Goal: Task Accomplishment & Management: Use online tool/utility

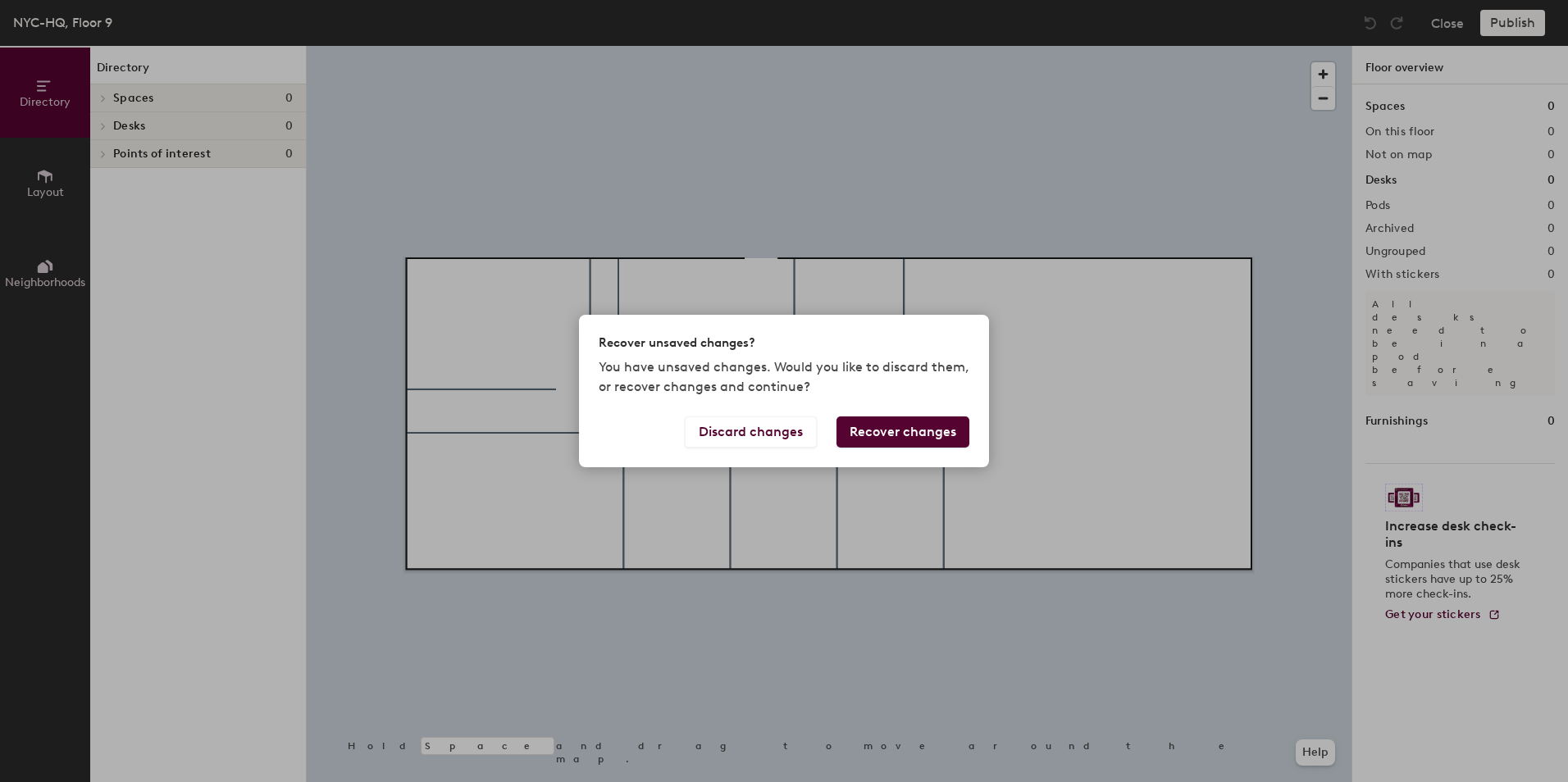
click at [50, 179] on div "Recover unsaved changes? You have unsaved changes. Would you like to discard th…" at bounding box center [784, 391] width 1568 height 782
click at [766, 433] on button "Discard changes" at bounding box center [751, 432] width 132 height 31
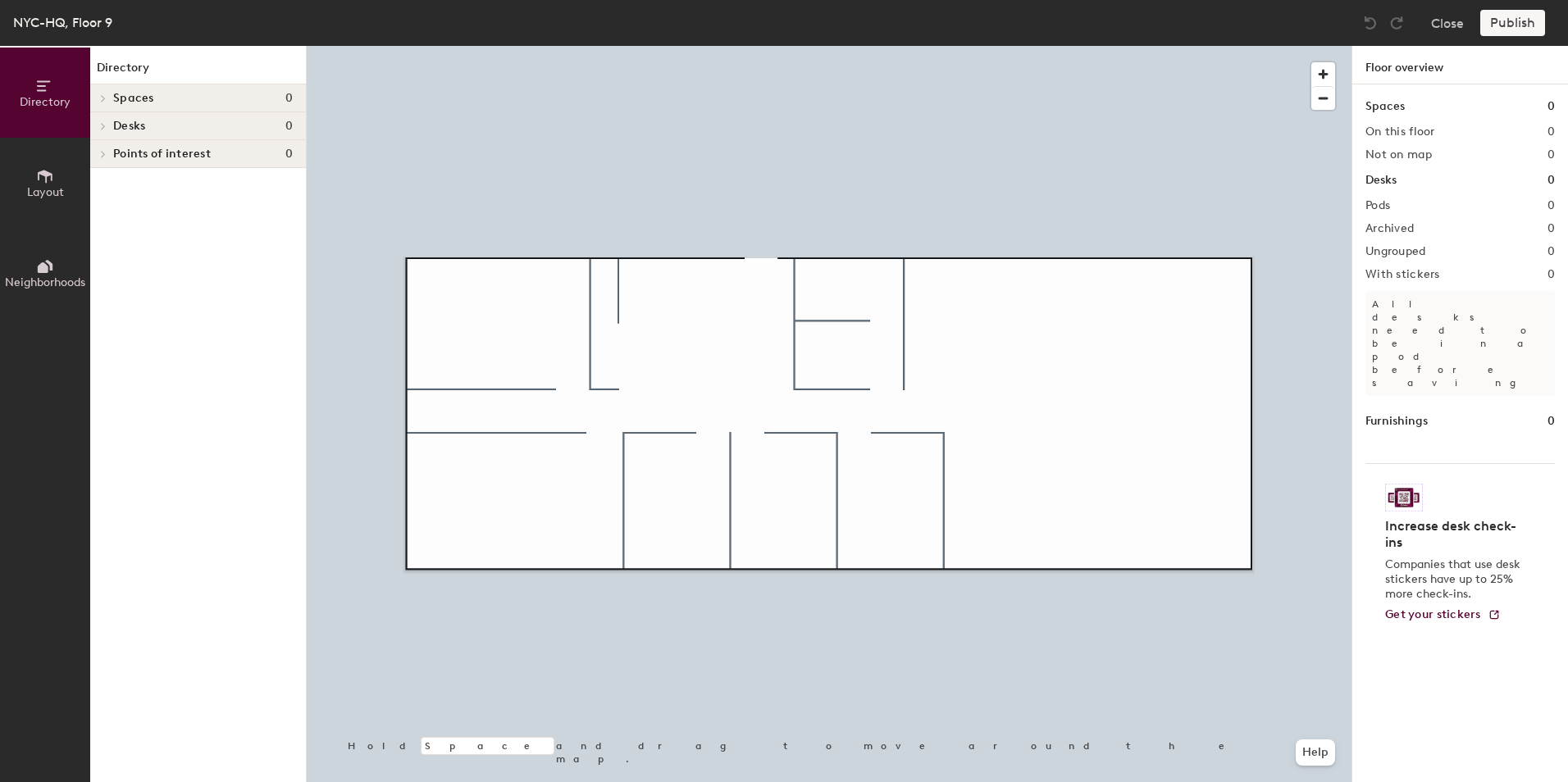
click at [48, 193] on span "Layout" at bounding box center [45, 192] width 37 height 14
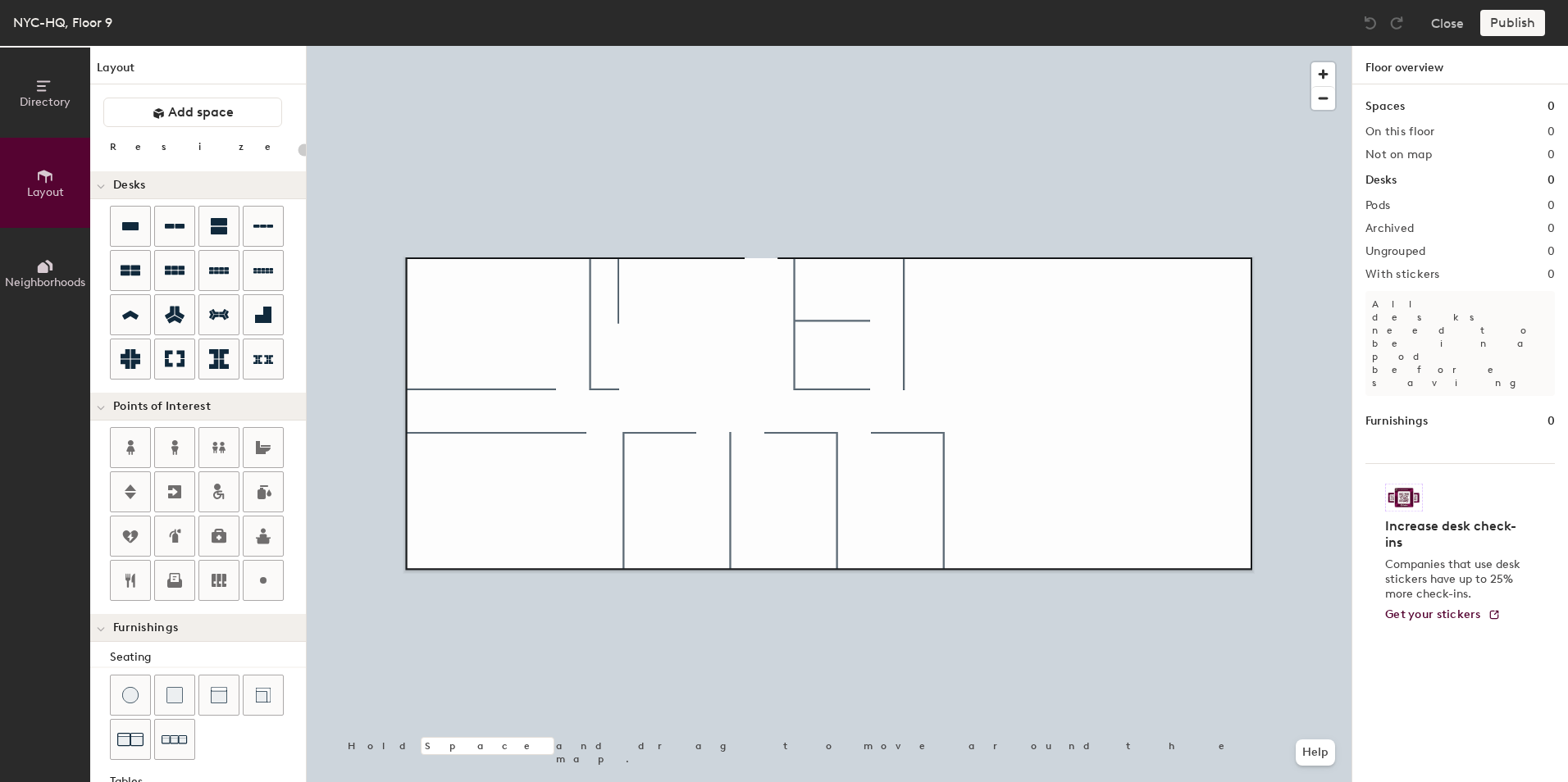
click at [105, 183] on div at bounding box center [101, 185] width 21 height 27
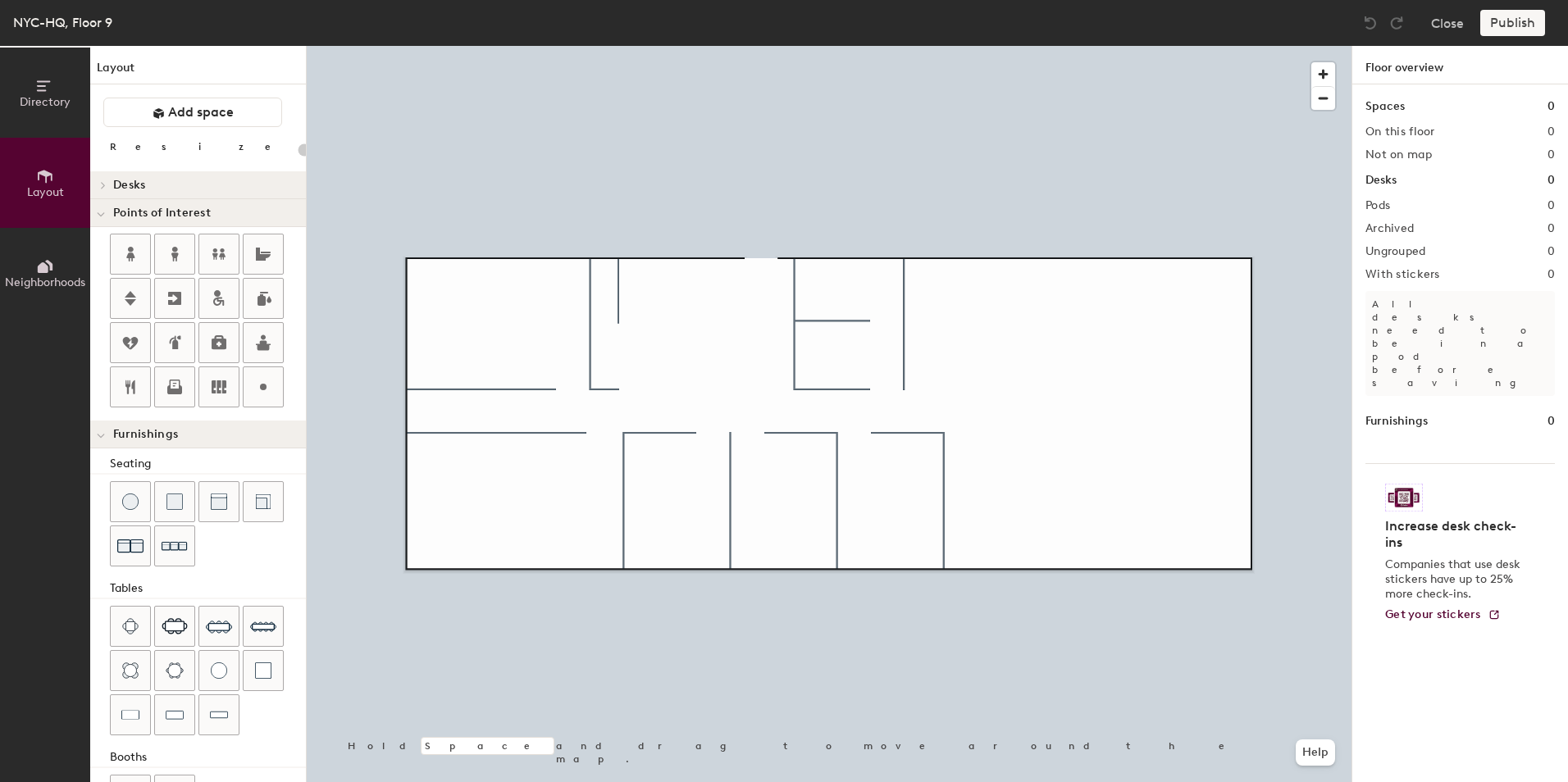
click at [105, 429] on span at bounding box center [100, 436] width 8 height 14
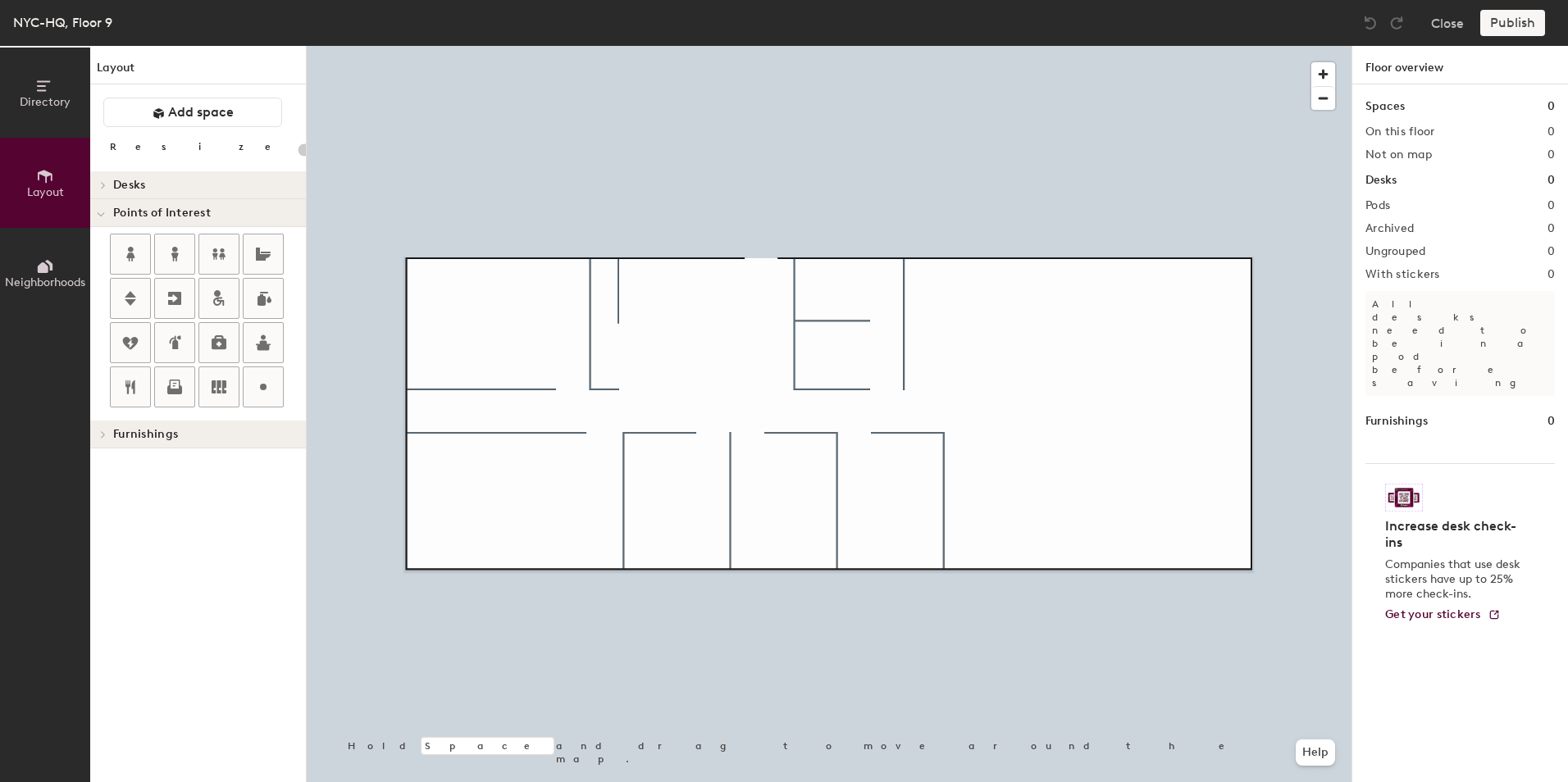
click at [103, 437] on icon at bounding box center [104, 434] width 4 height 6
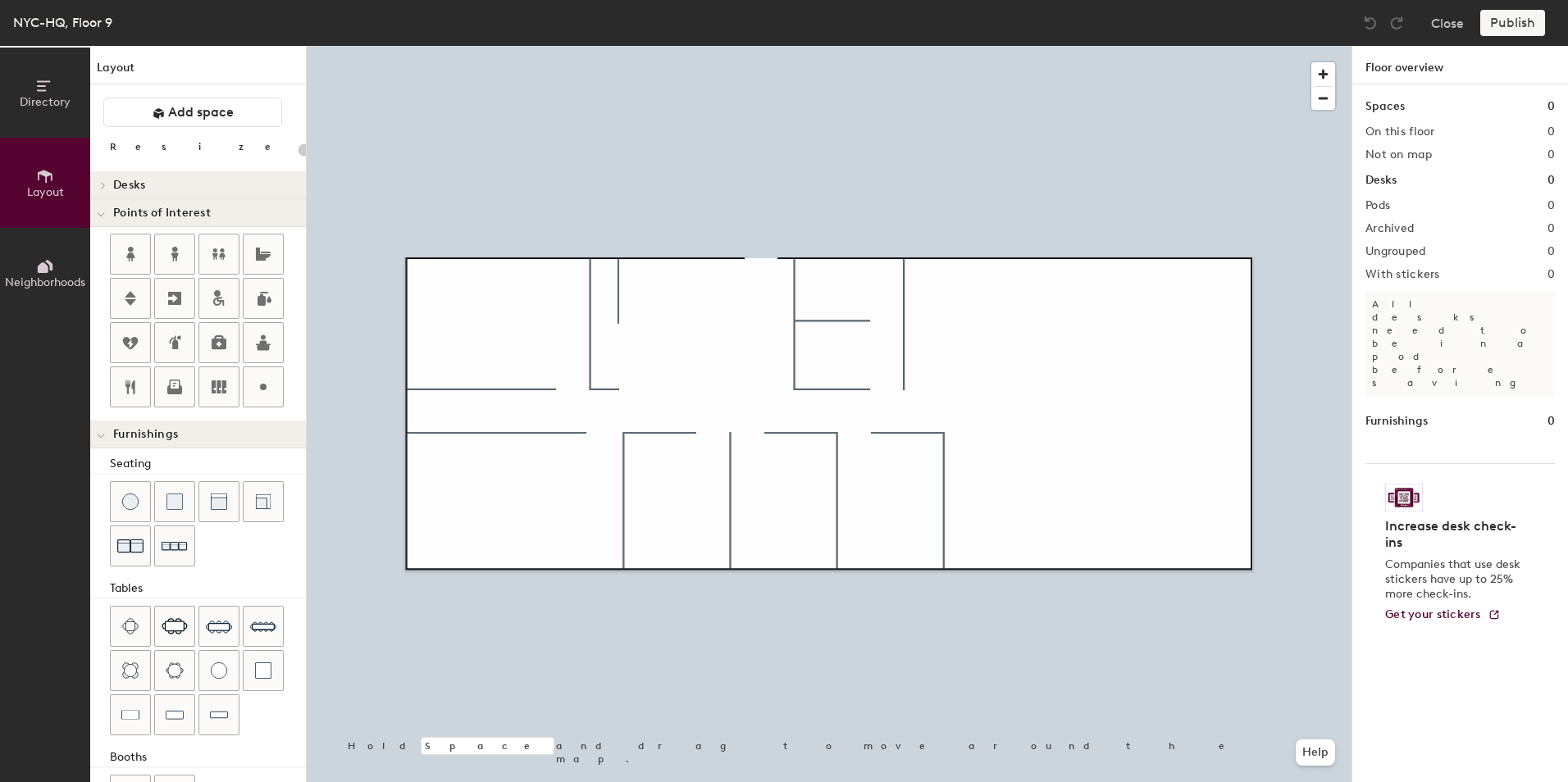
click at [100, 211] on span at bounding box center [100, 214] width 8 height 14
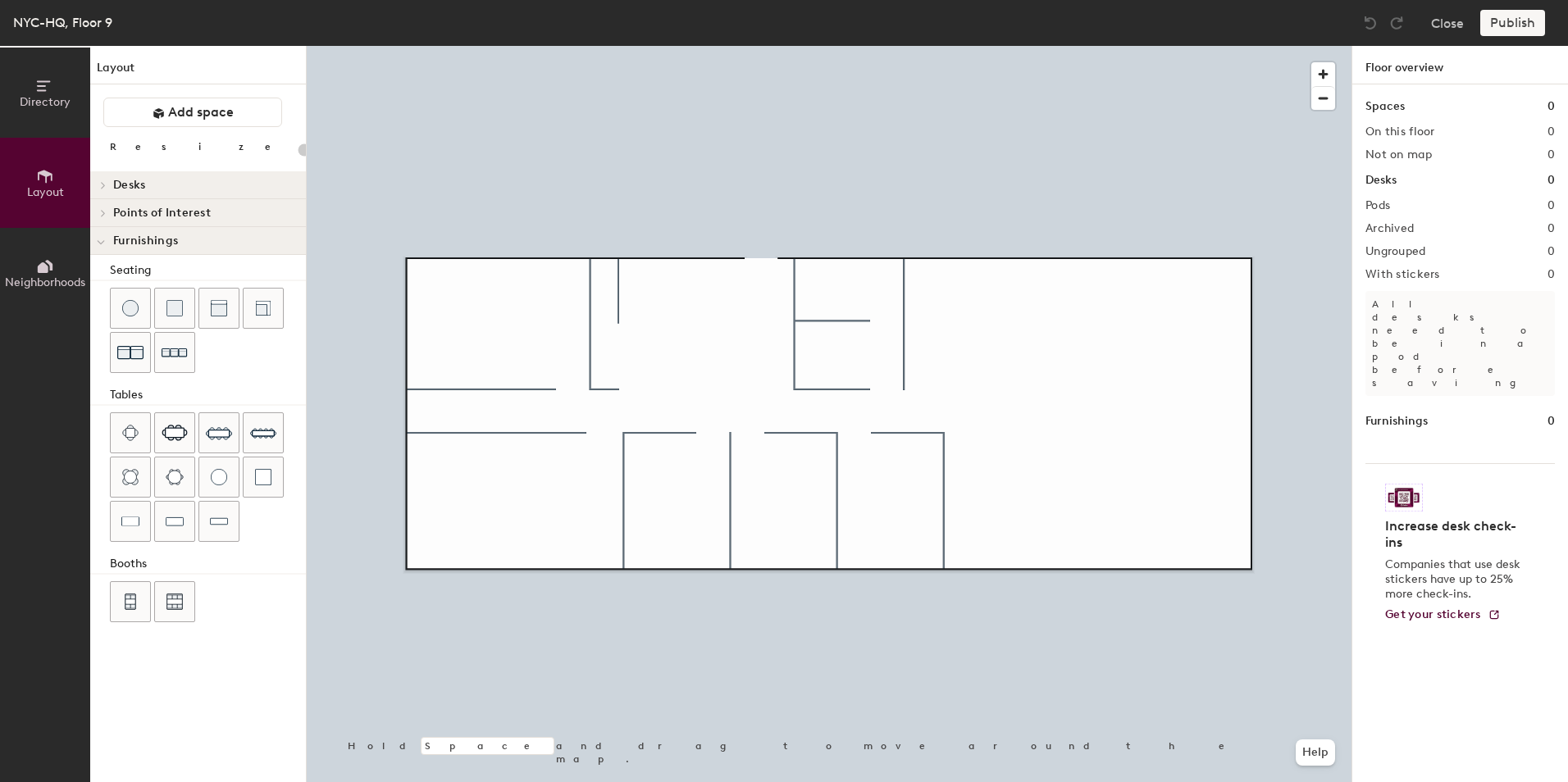
click at [97, 208] on div at bounding box center [101, 213] width 21 height 27
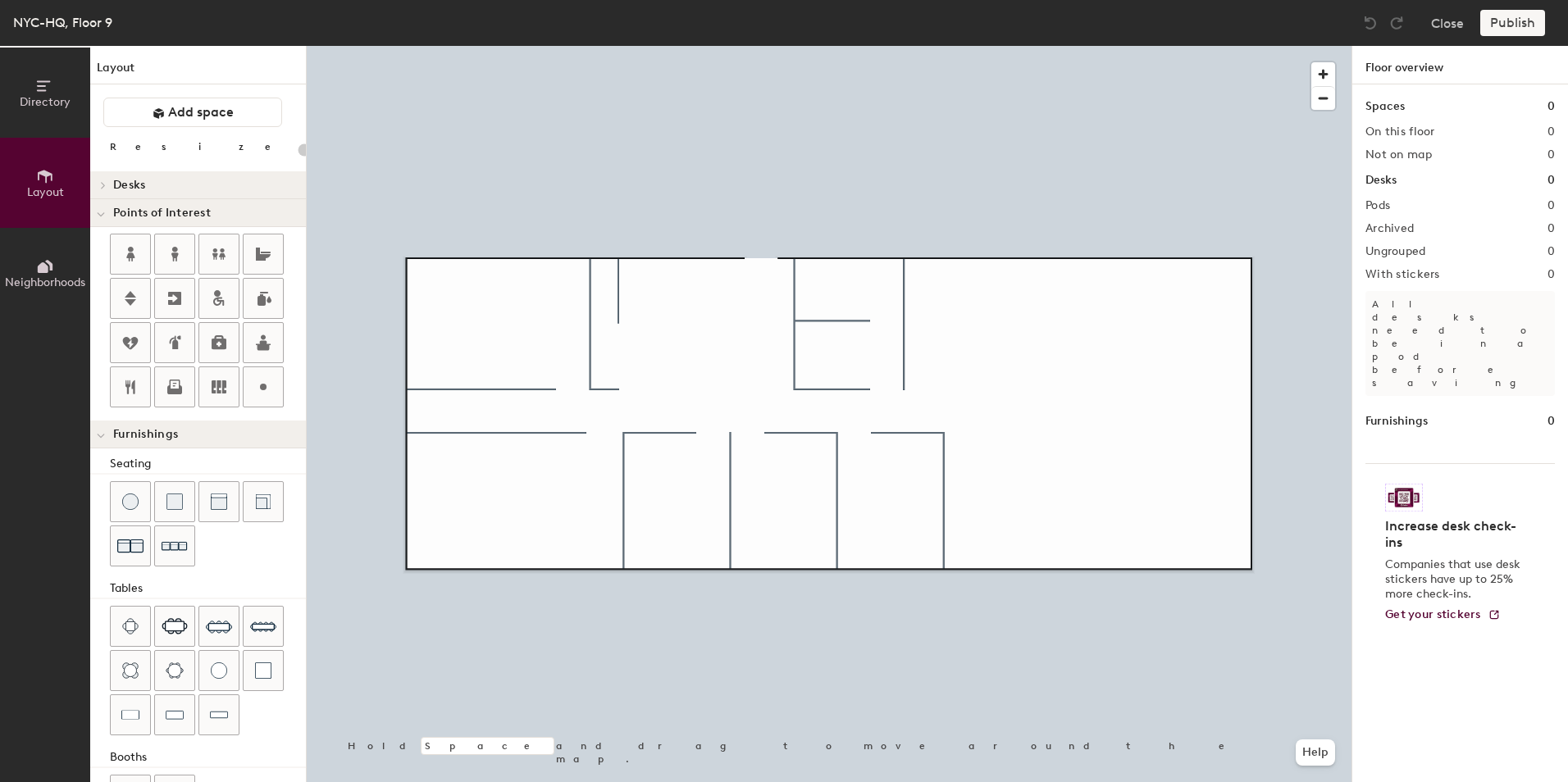
click at [97, 187] on span at bounding box center [102, 185] width 14 height 8
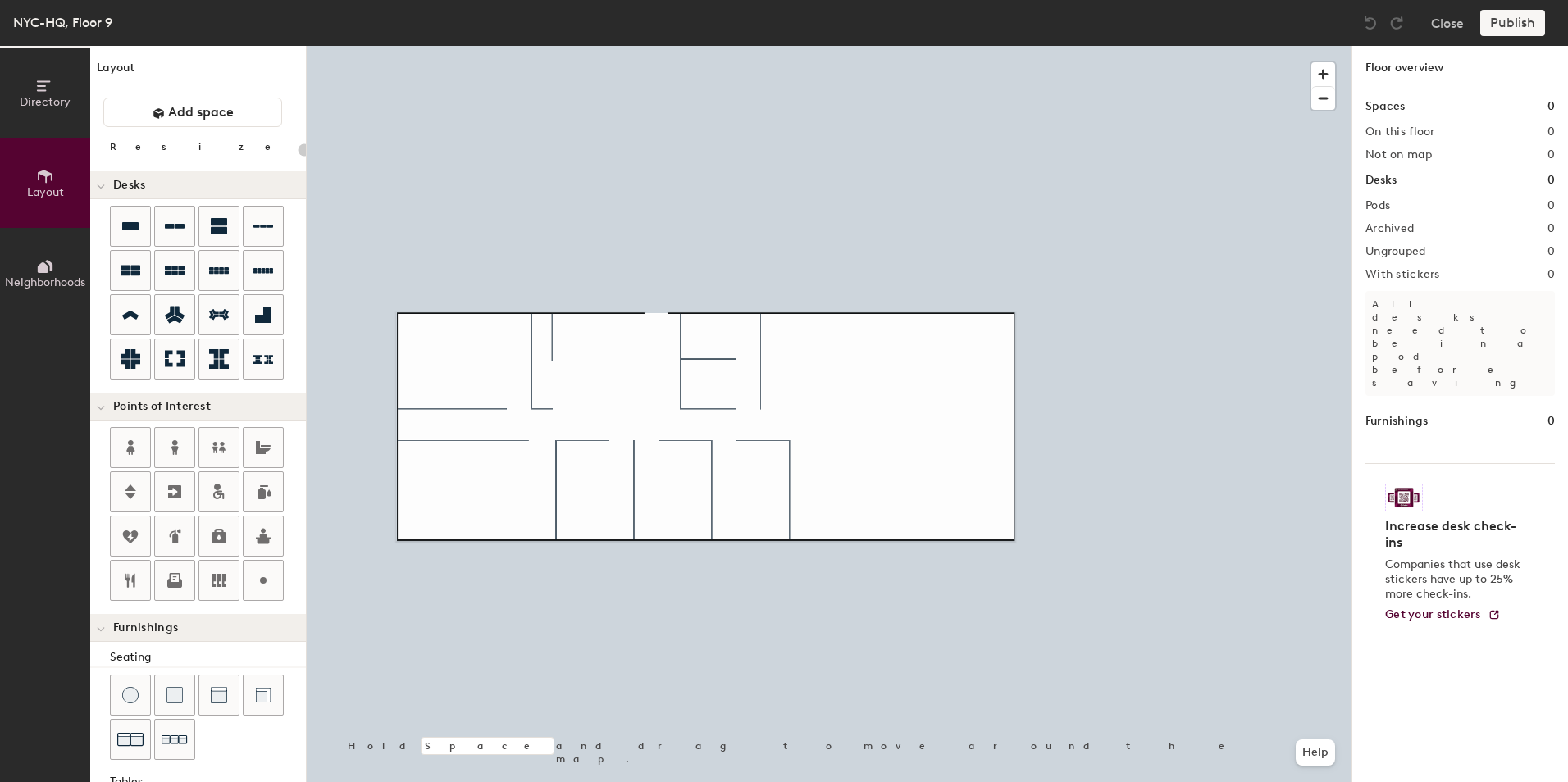
click at [97, 187] on icon at bounding box center [100, 187] width 8 height 6
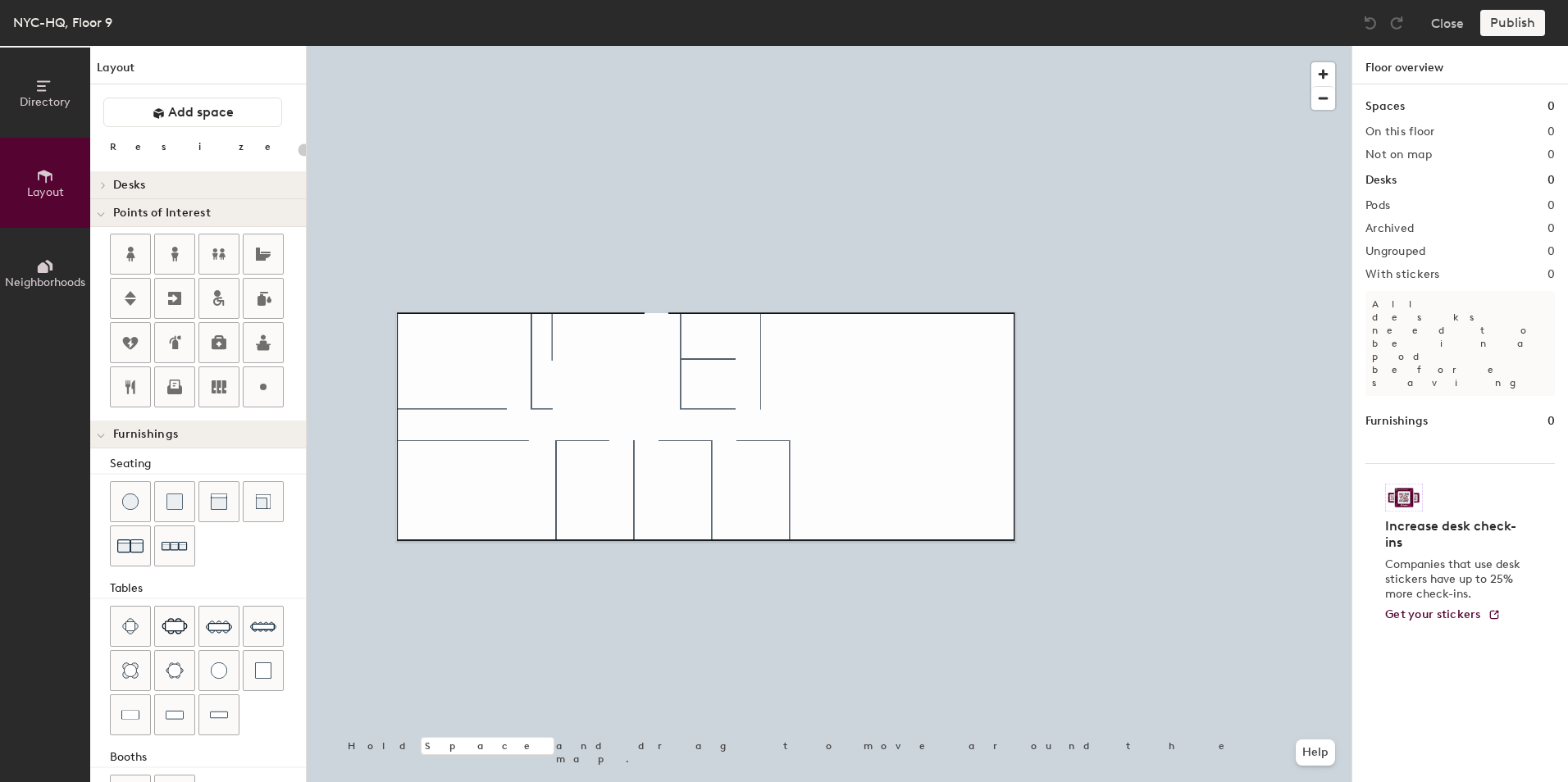
click at [93, 213] on div at bounding box center [101, 213] width 21 height 27
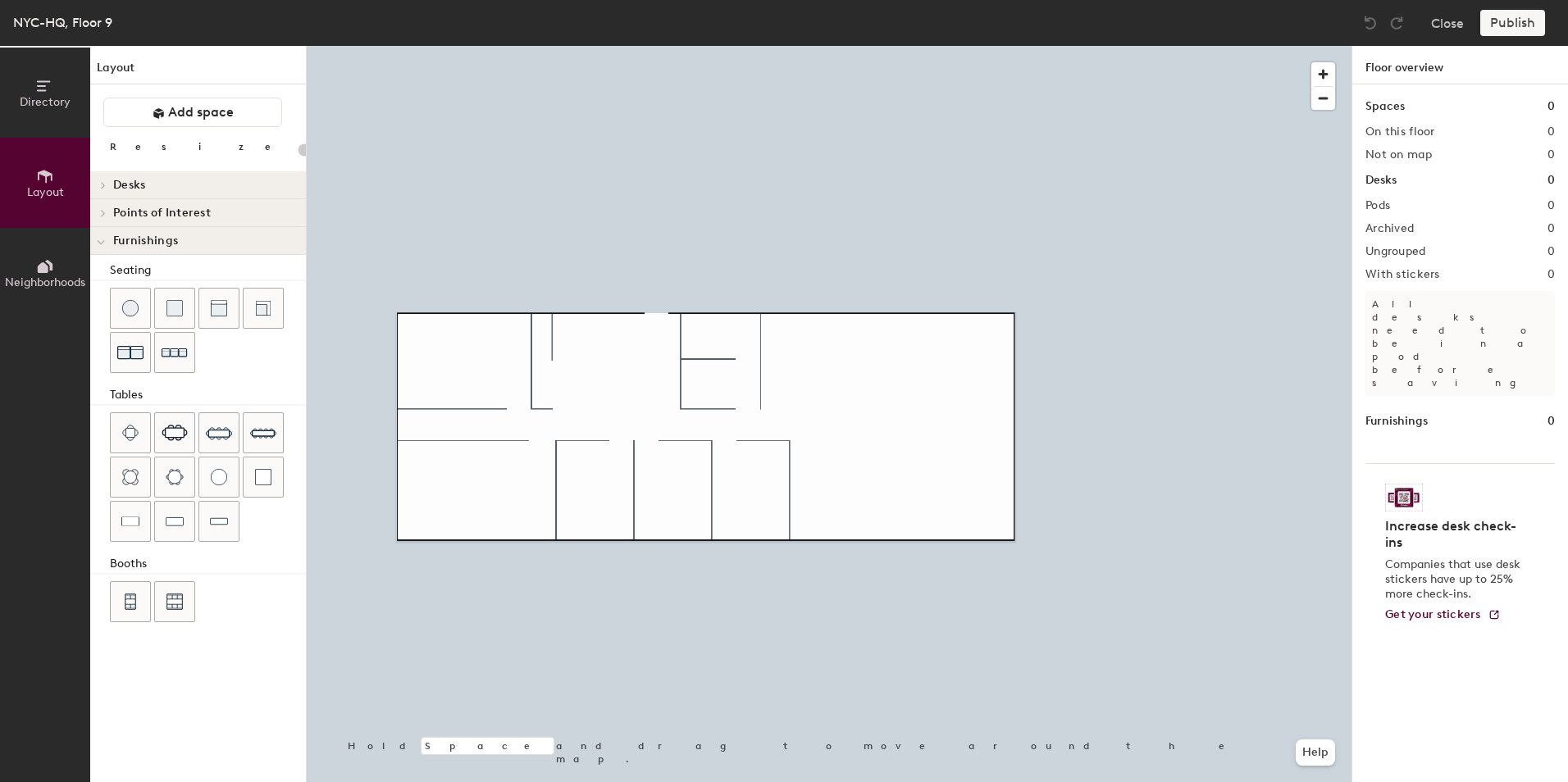
click at [103, 240] on icon at bounding box center [100, 242] width 8 height 6
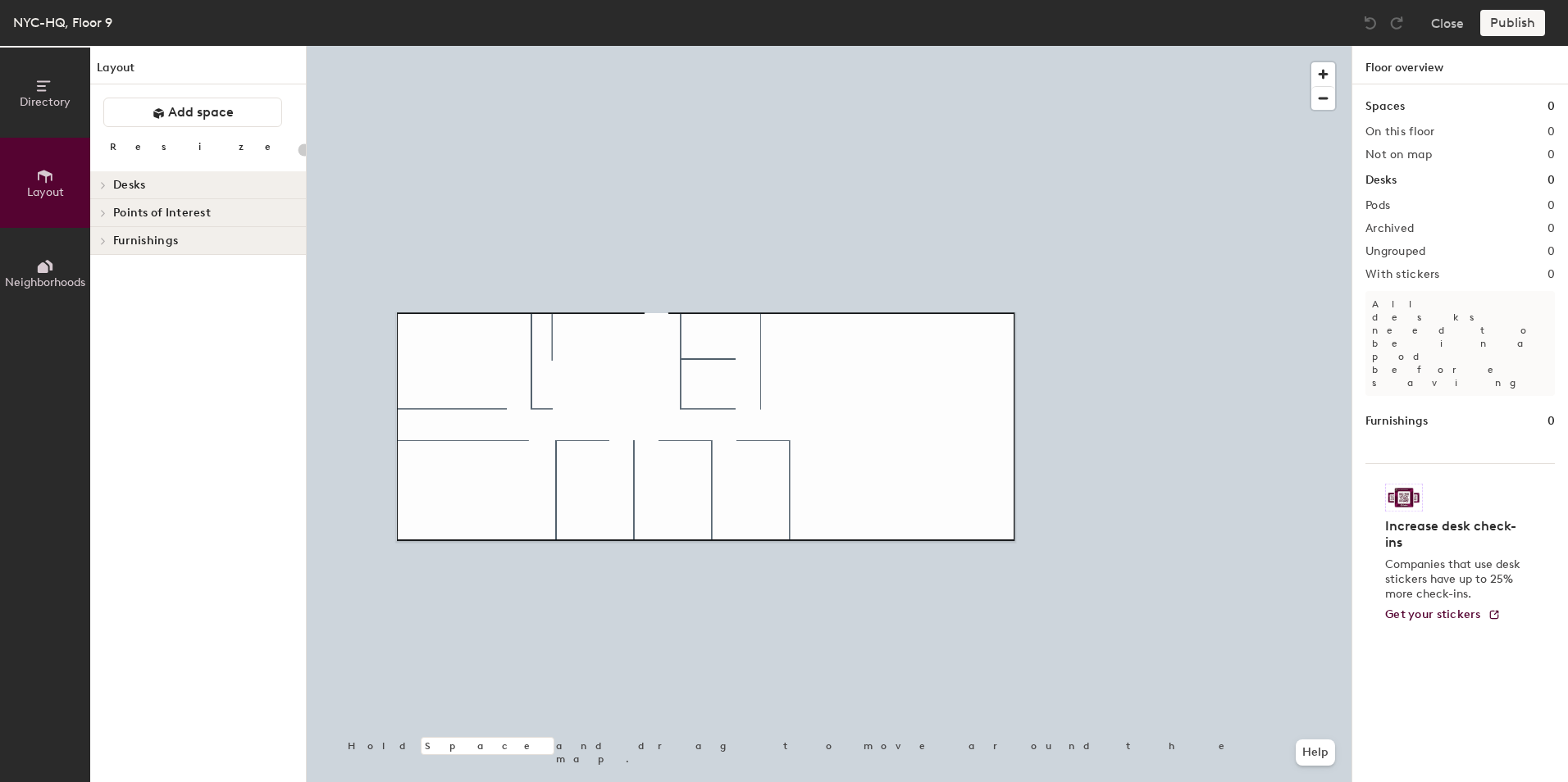
click at [50, 97] on span "Directory" at bounding box center [45, 102] width 51 height 14
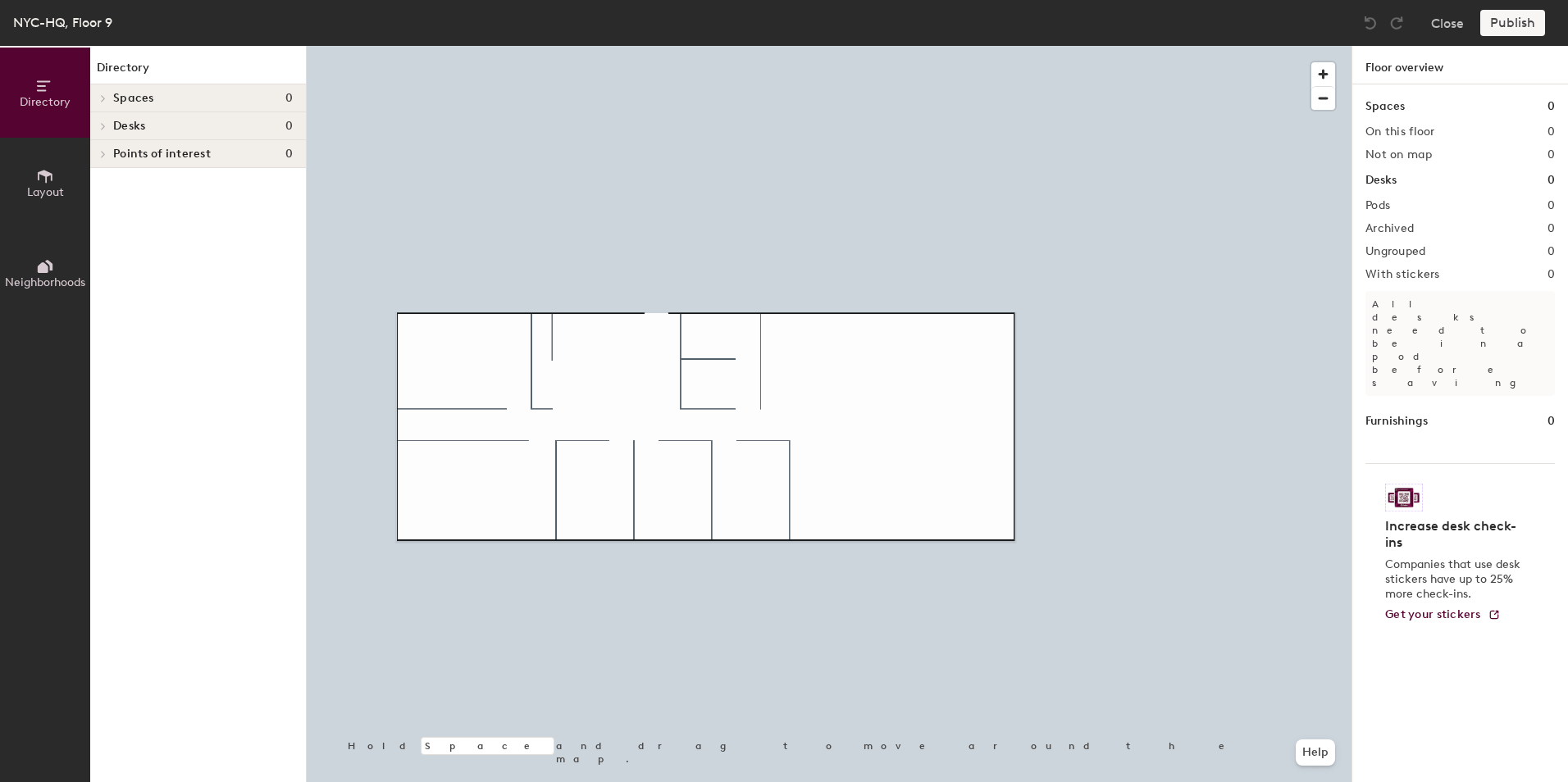
click at [55, 187] on span "Layout" at bounding box center [45, 192] width 37 height 14
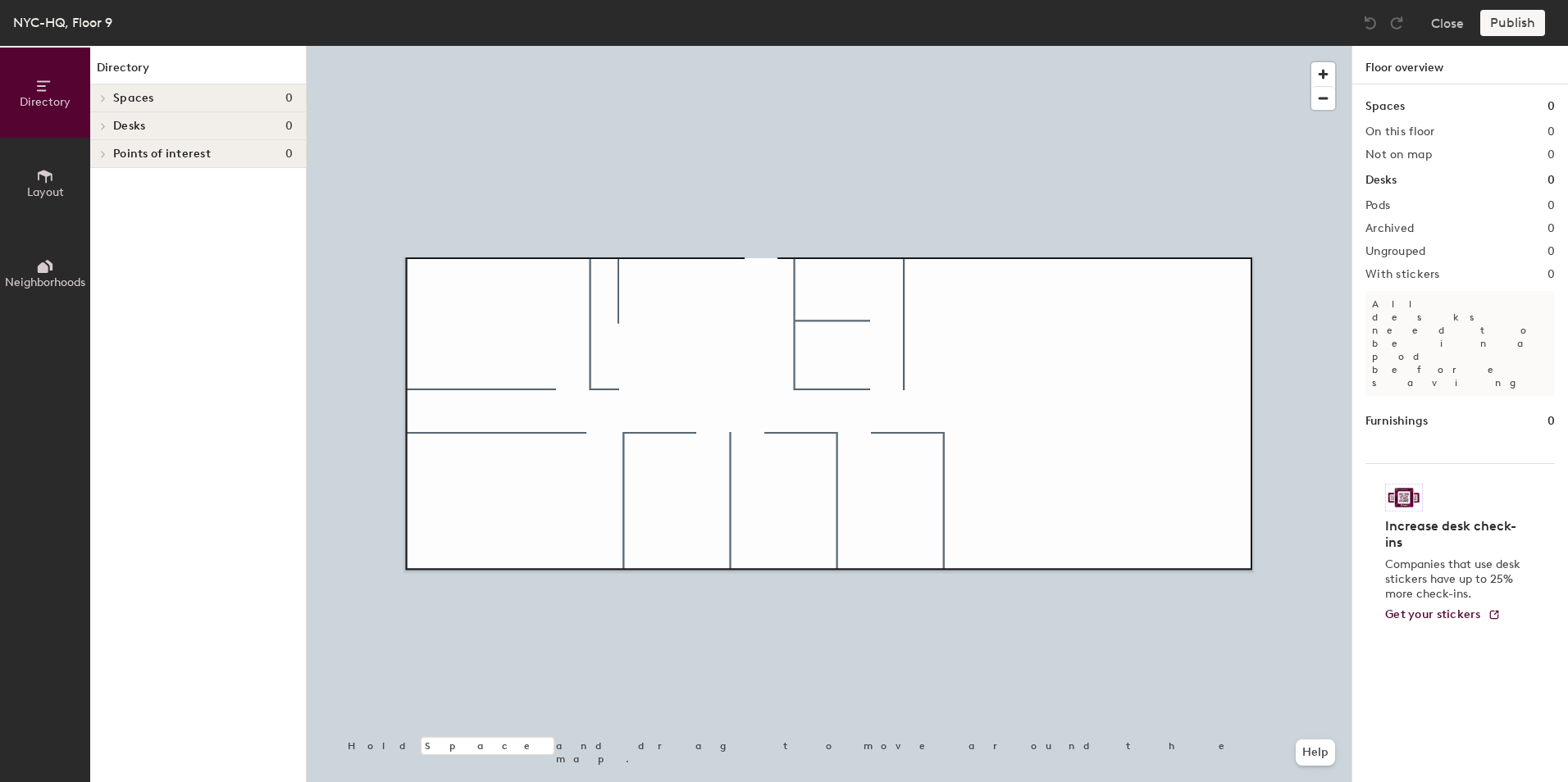
click at [104, 97] on icon at bounding box center [104, 97] width 4 height 6
click at [99, 97] on icon at bounding box center [100, 99] width 8 height 6
click at [99, 119] on div at bounding box center [101, 126] width 21 height 27
click at [103, 133] on span at bounding box center [100, 128] width 8 height 14
click at [63, 24] on div "NYC-HQ, Floor 9" at bounding box center [63, 22] width 99 height 21
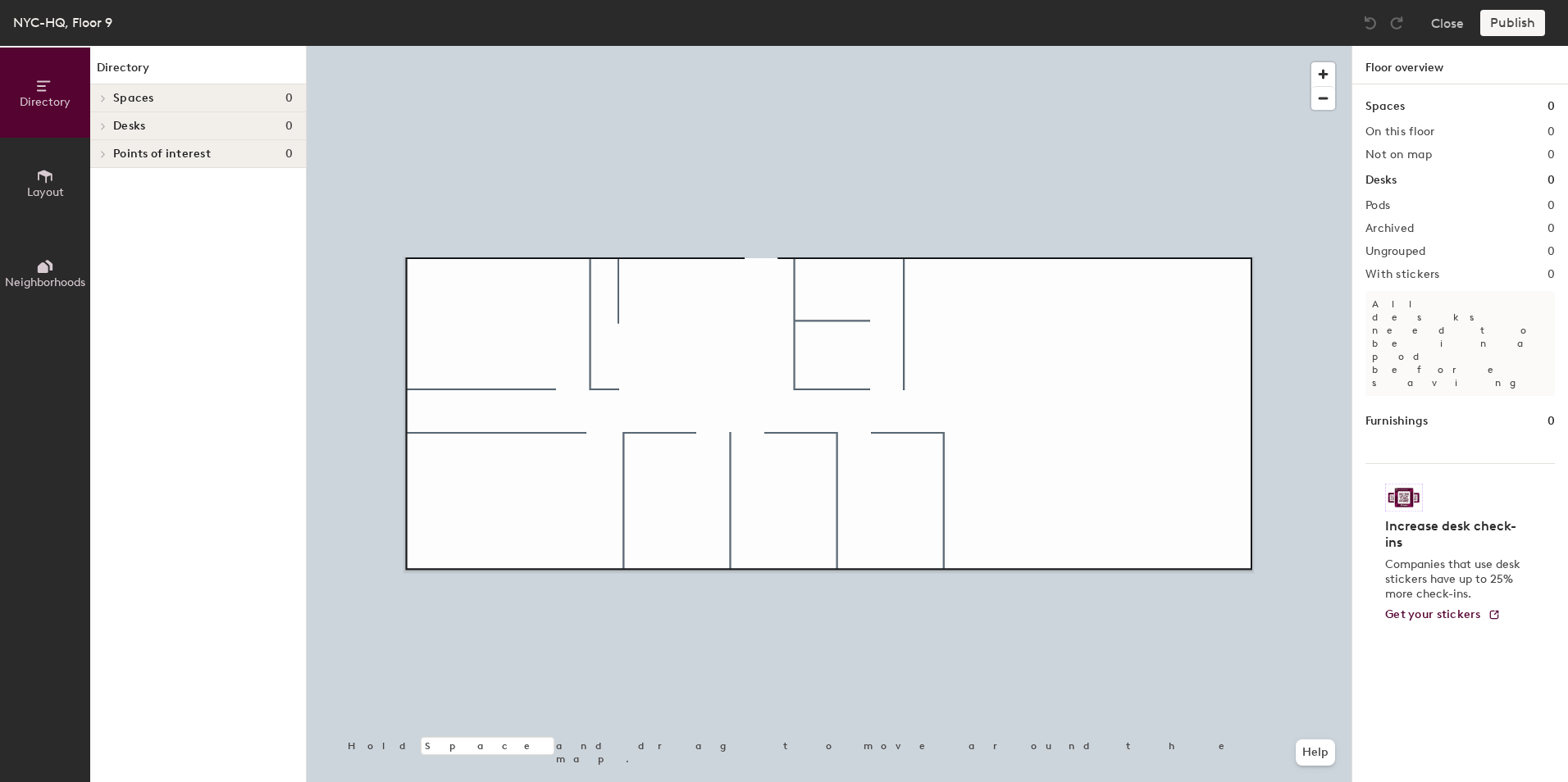
click at [103, 155] on icon at bounding box center [103, 154] width 6 height 8
click at [108, 123] on span at bounding box center [102, 126] width 14 height 8
click at [101, 97] on icon at bounding box center [103, 98] width 6 height 8
click at [30, 181] on button "Layout" at bounding box center [45, 182] width 90 height 90
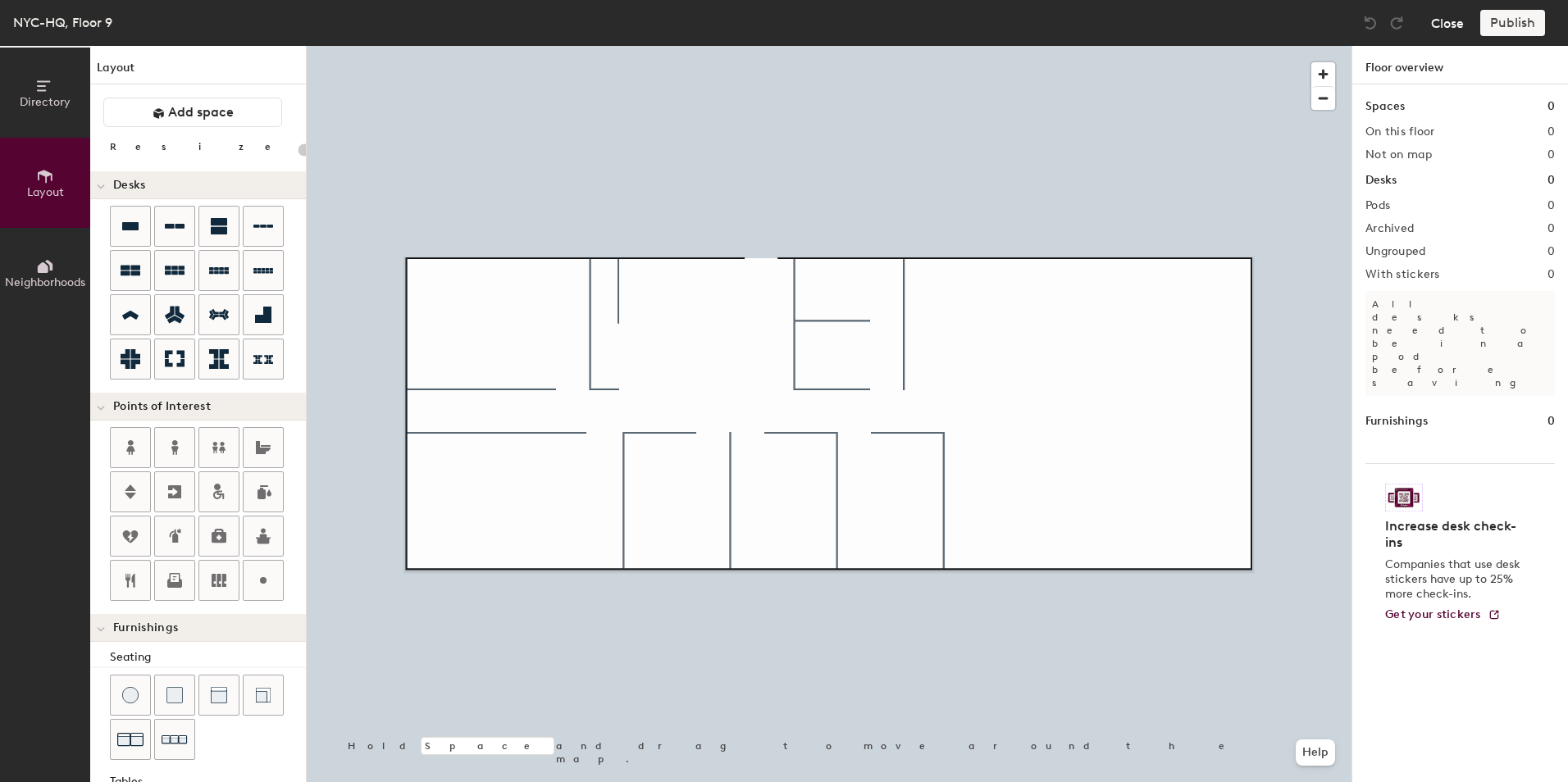
click at [1448, 21] on button "Close" at bounding box center [1447, 22] width 33 height 26
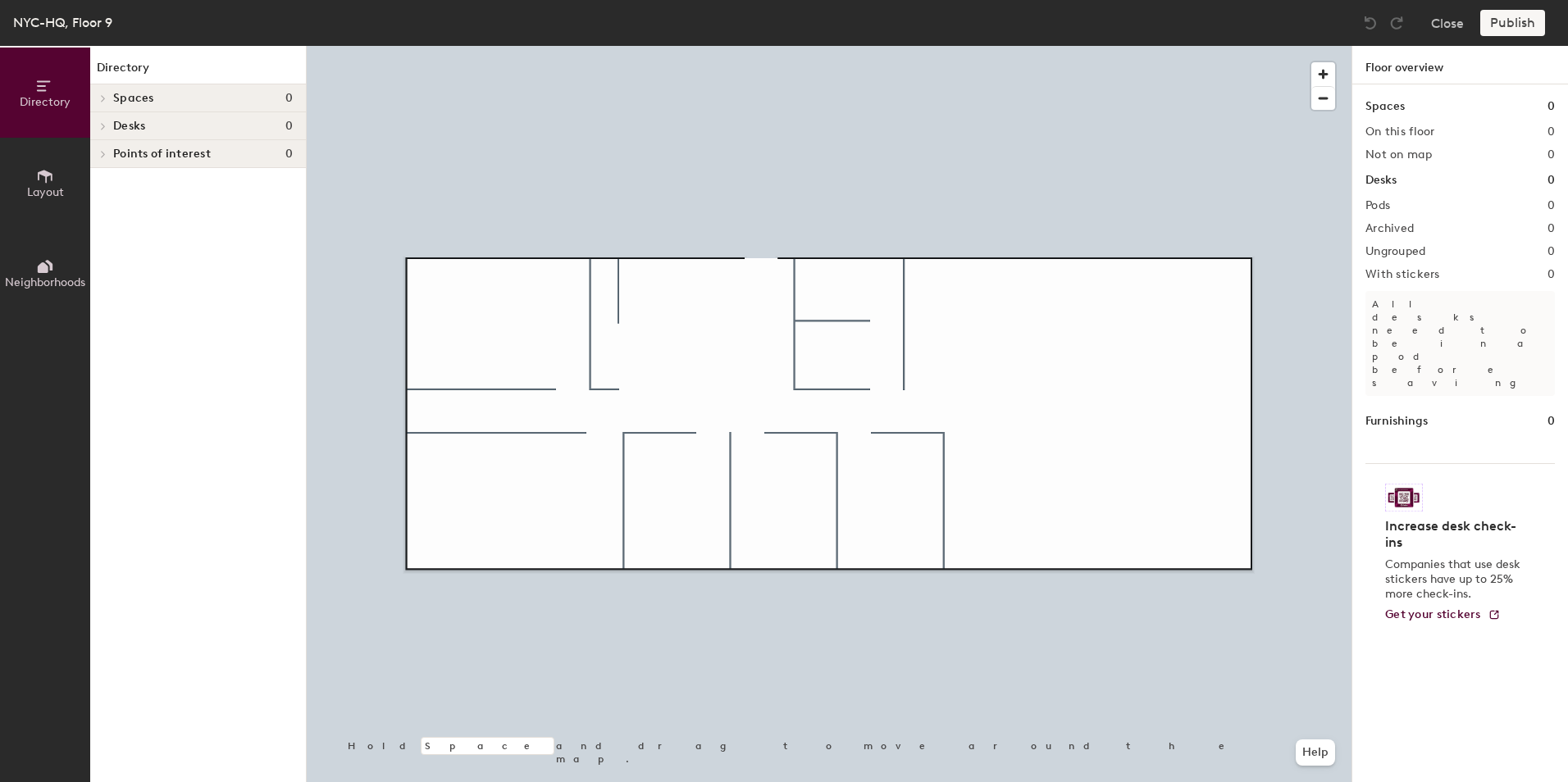
click at [172, 125] on h4 "Desks 0" at bounding box center [203, 126] width 180 height 13
click at [89, 124] on button "Directory" at bounding box center [45, 92] width 90 height 90
click at [97, 124] on span at bounding box center [100, 128] width 8 height 14
click at [118, 128] on span "Desks" at bounding box center [130, 126] width 32 height 13
click at [119, 128] on span "Desks" at bounding box center [130, 126] width 32 height 13
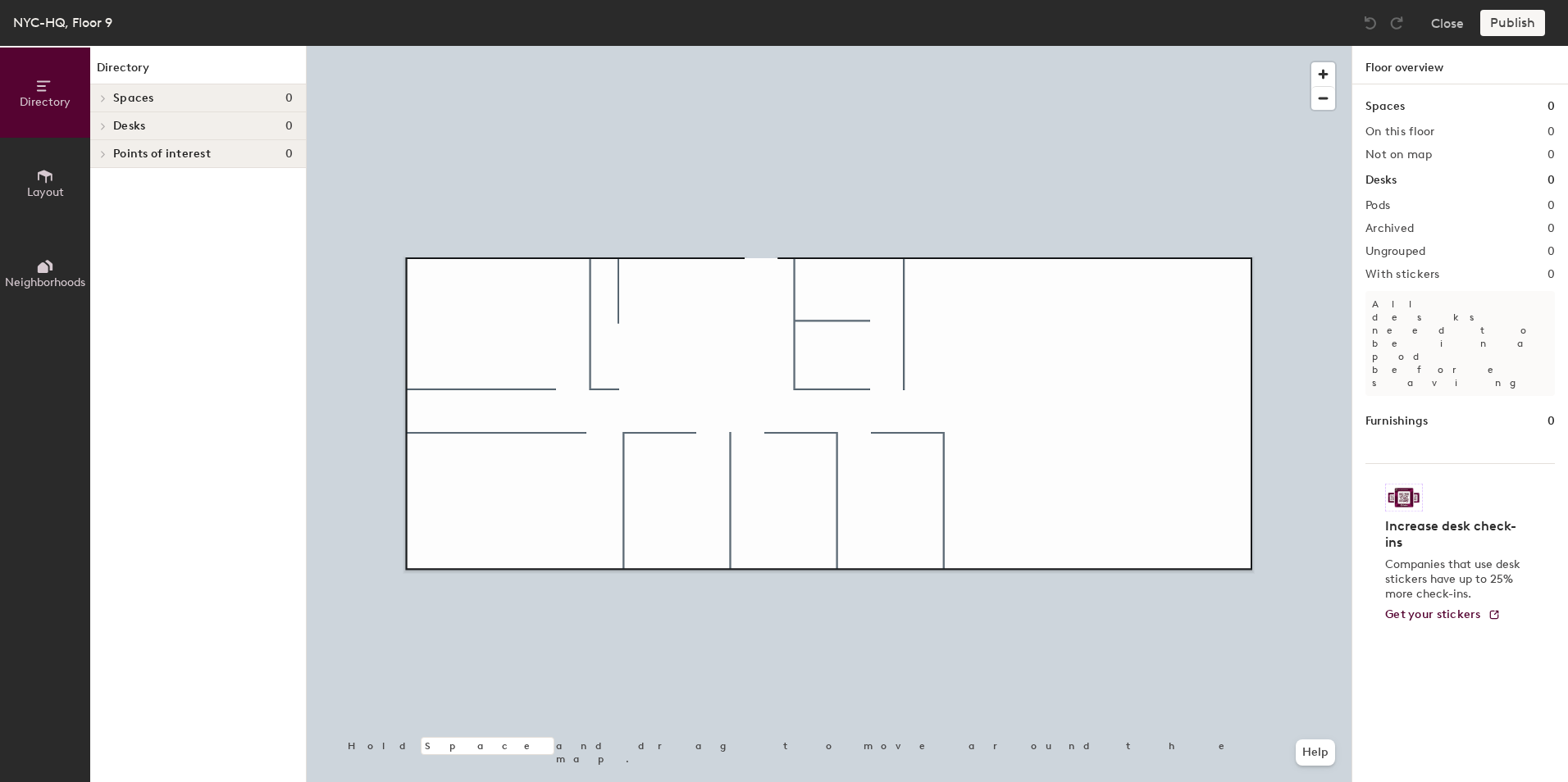
click at [47, 181] on icon at bounding box center [45, 176] width 18 height 18
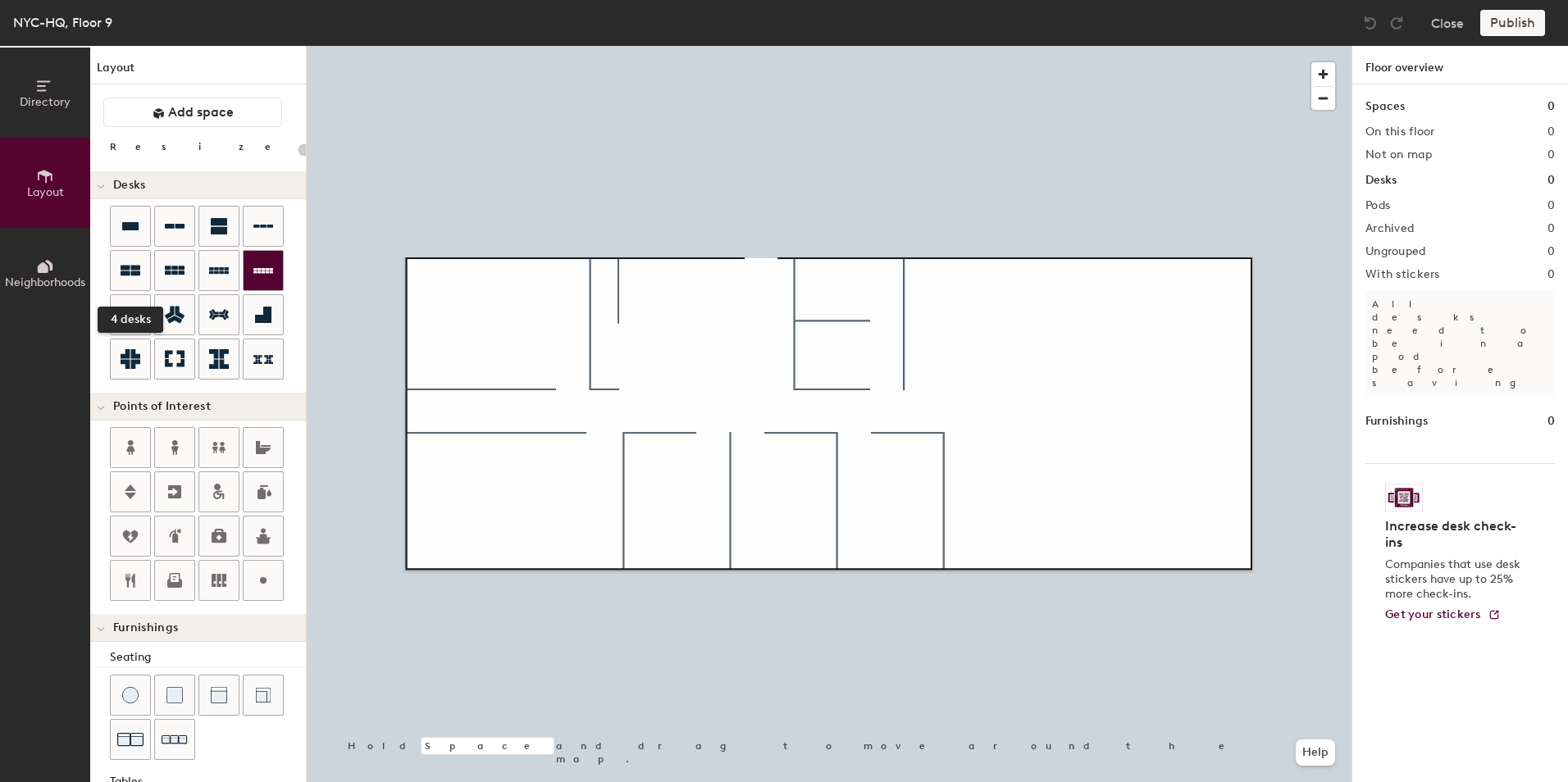
drag, startPoint x: 131, startPoint y: 270, endPoint x: 279, endPoint y: 289, distance: 149.2
click at [134, 270] on icon at bounding box center [131, 271] width 20 height 11
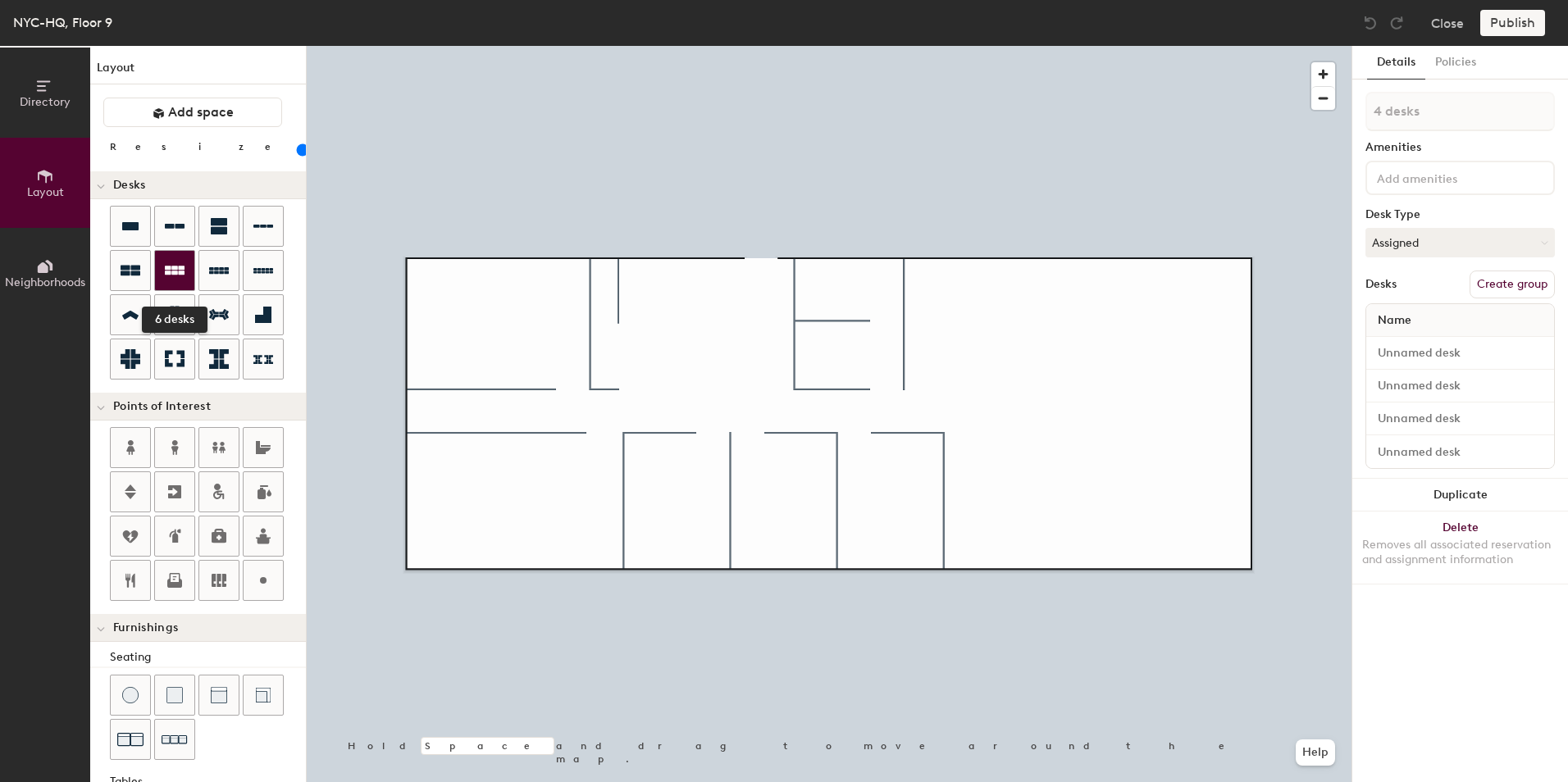
click at [188, 269] on div at bounding box center [174, 271] width 39 height 39
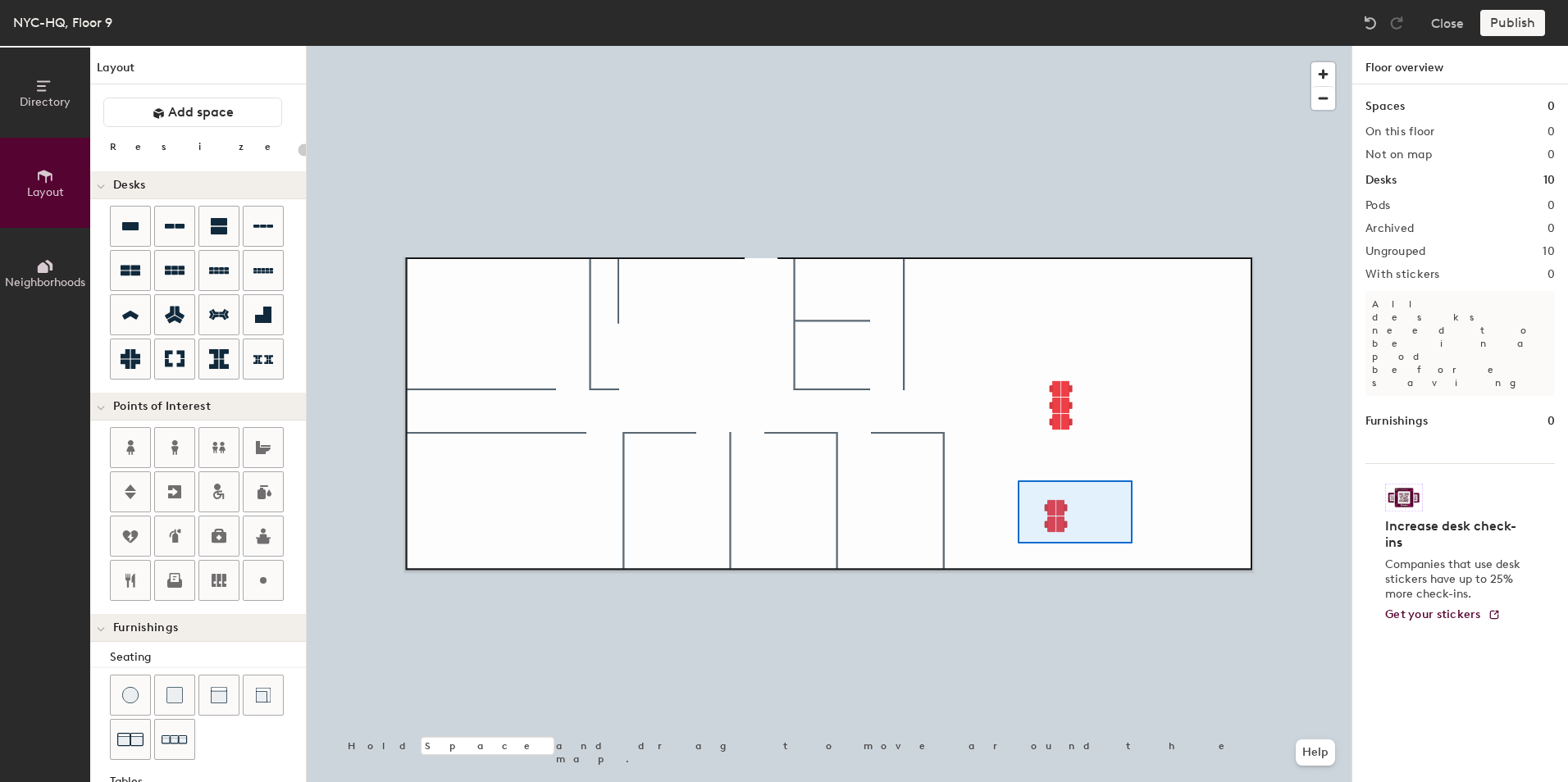
type input "100"
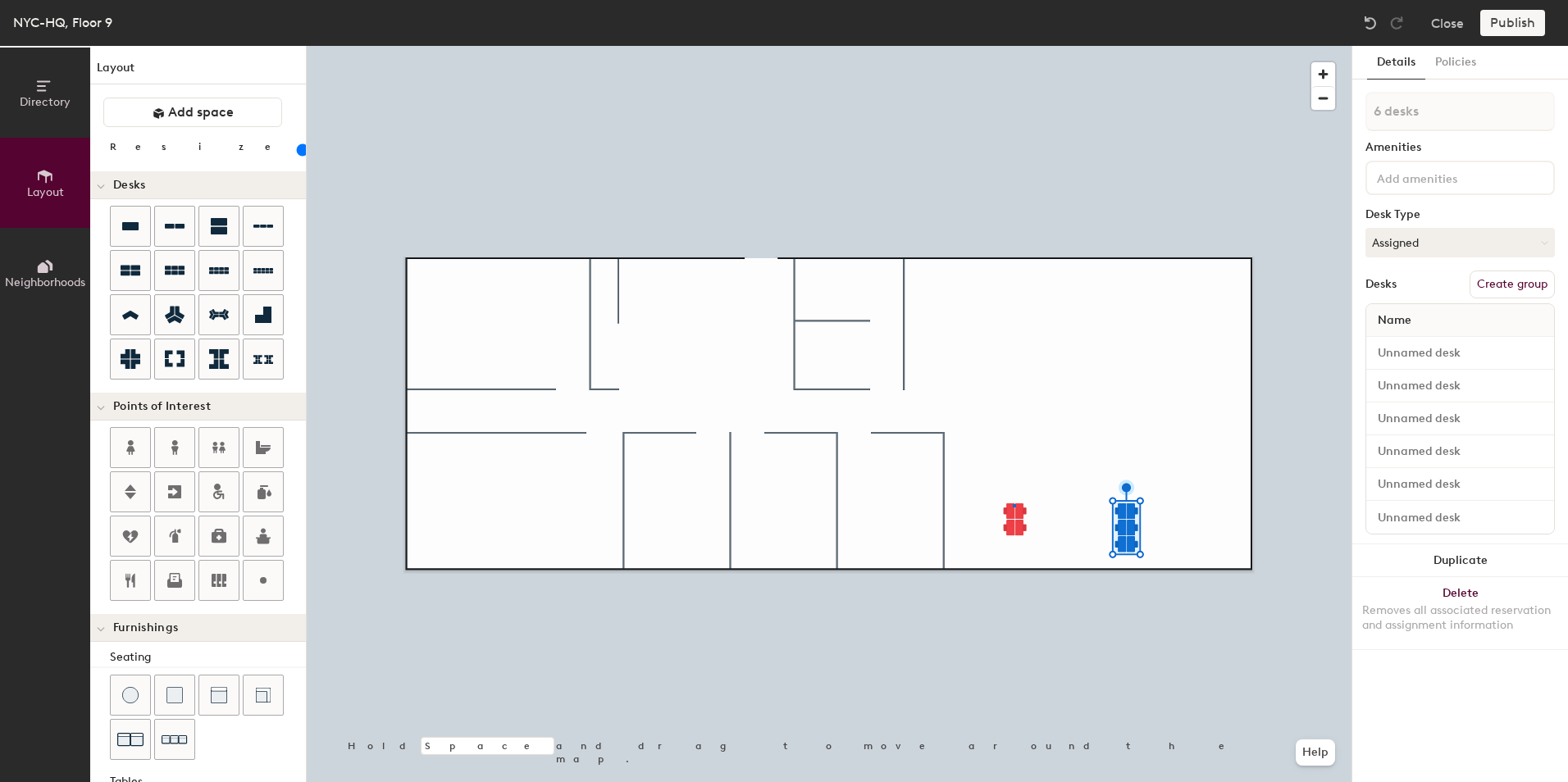
click at [1013, 46] on div at bounding box center [829, 46] width 1045 height 0
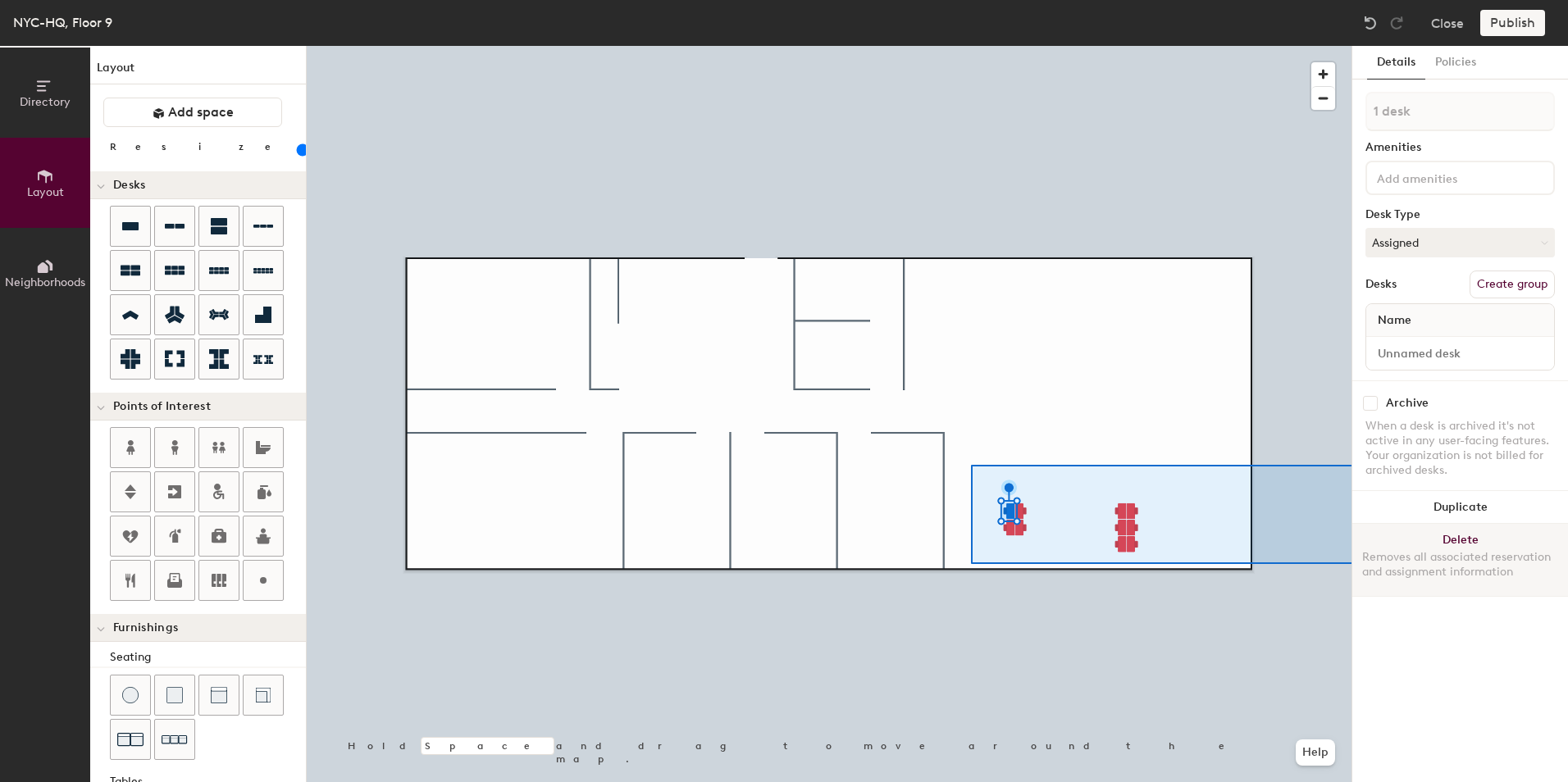
click at [1355, 584] on div "Directory Layout Neighborhoods Layout Add space Resize Desks Points of Interest…" at bounding box center [784, 414] width 1568 height 736
type input "10 desks"
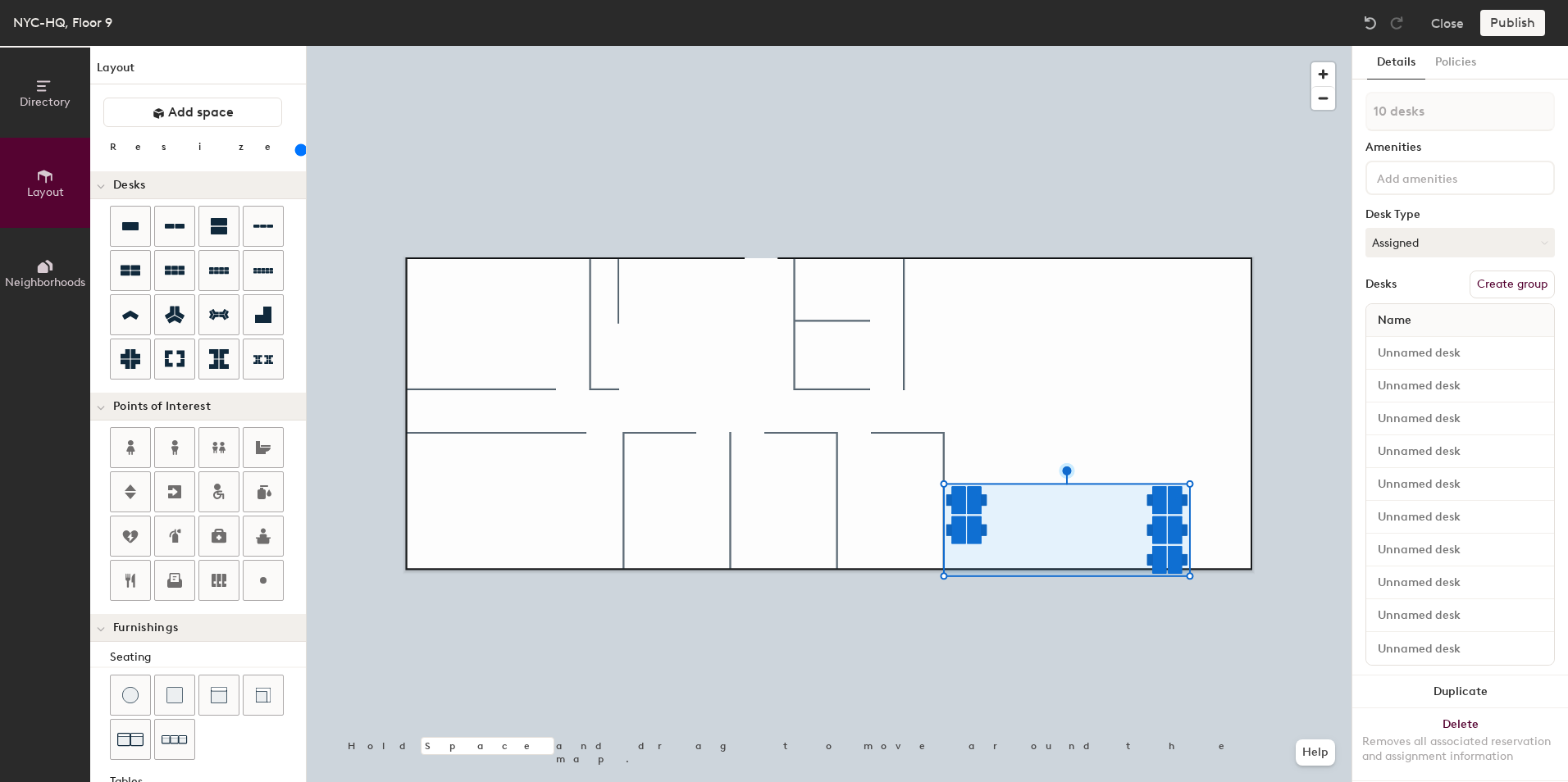
click at [1021, 46] on div at bounding box center [829, 46] width 1045 height 0
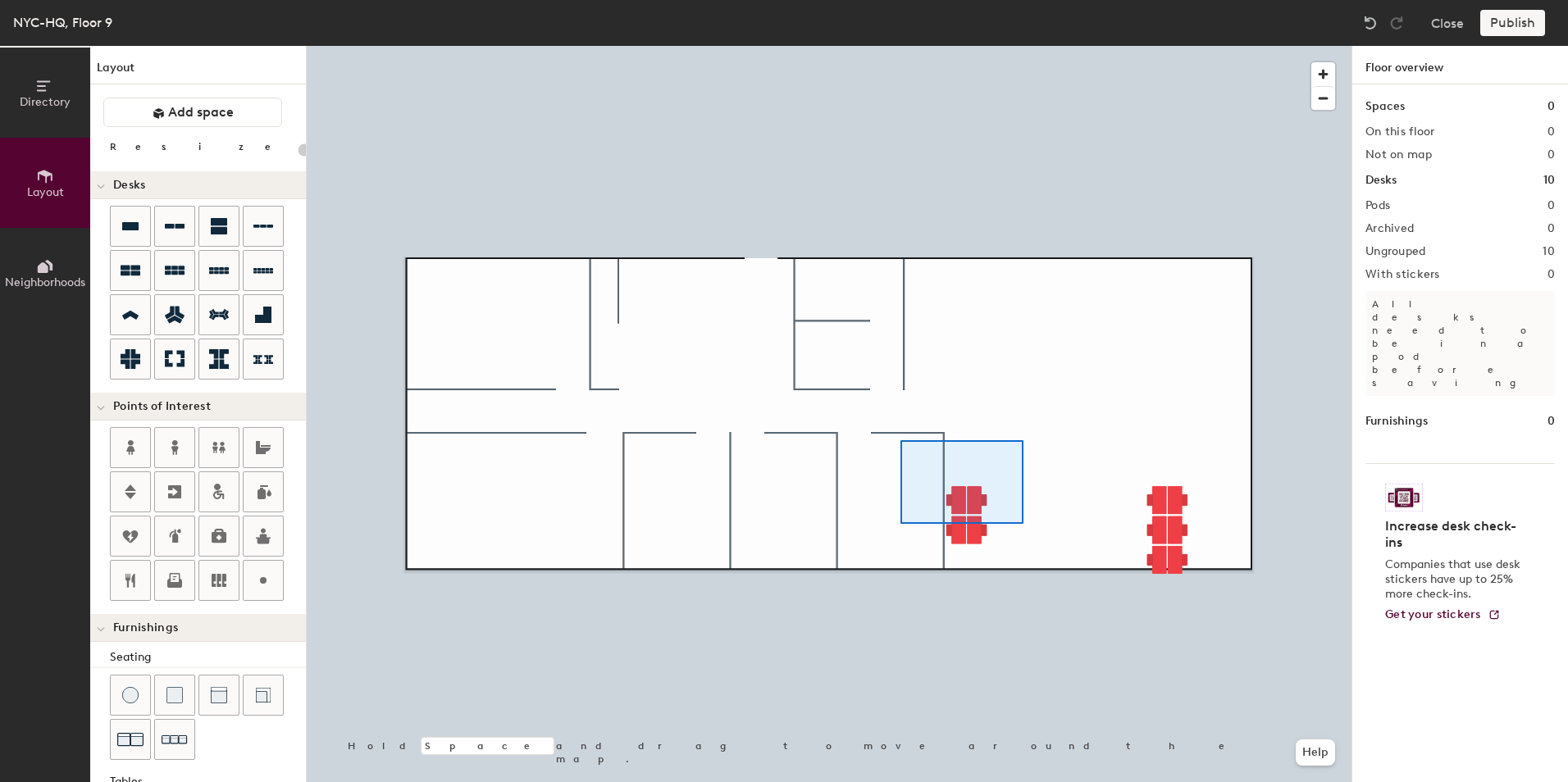
type input "180"
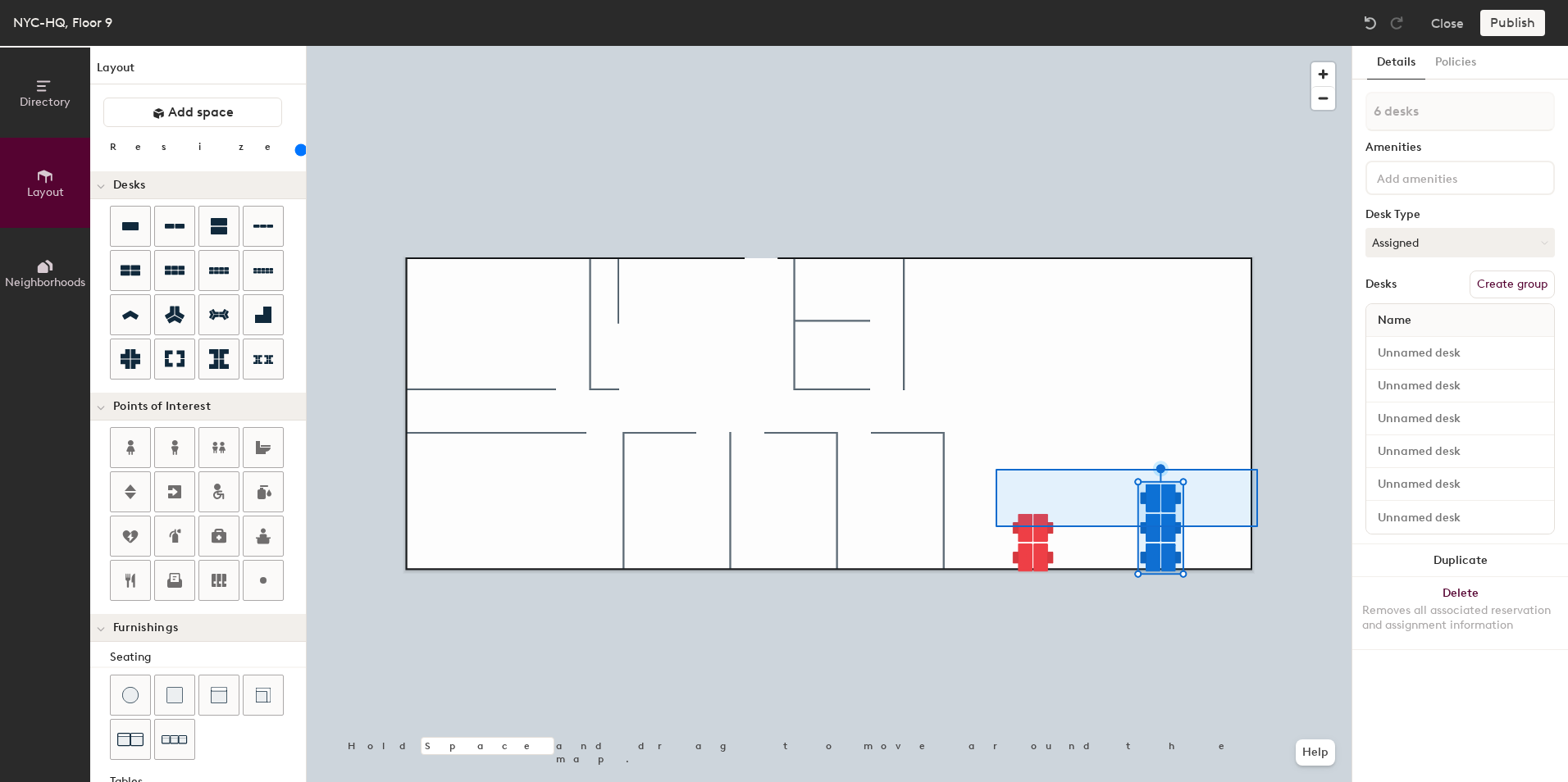
type input "10 desks"
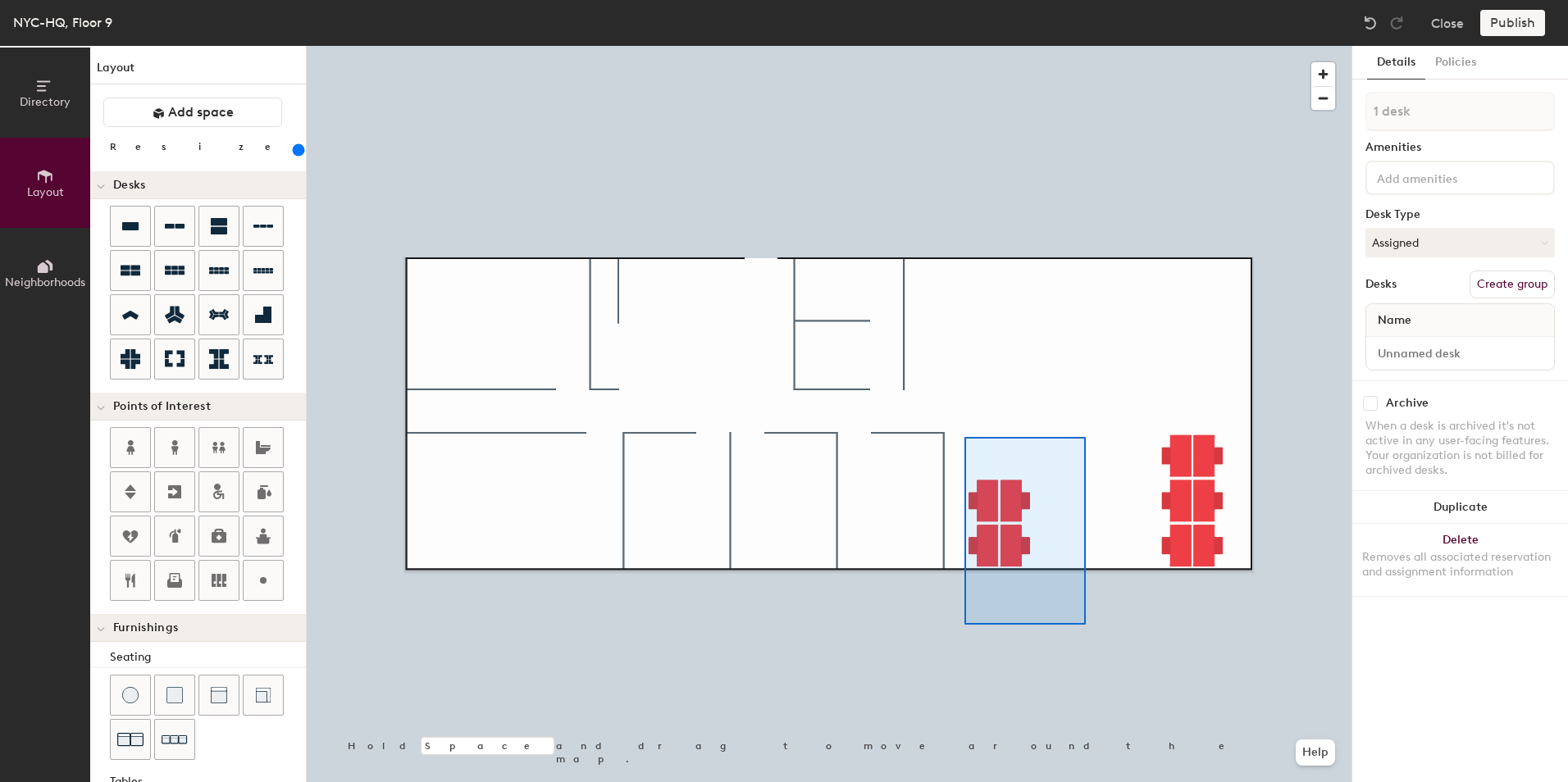
type input "280"
type input "4 desks"
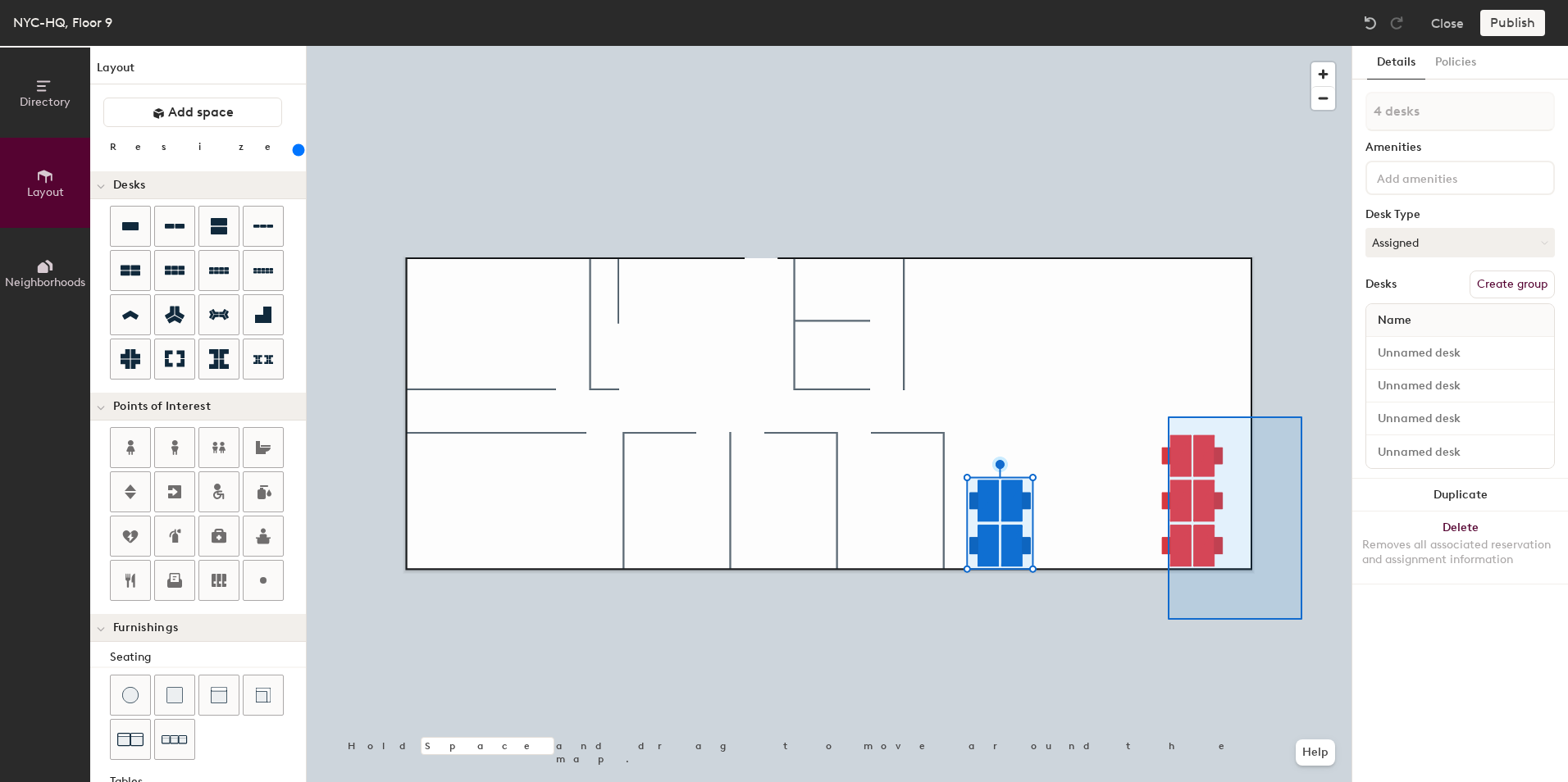
type input "280"
type input "6 desks"
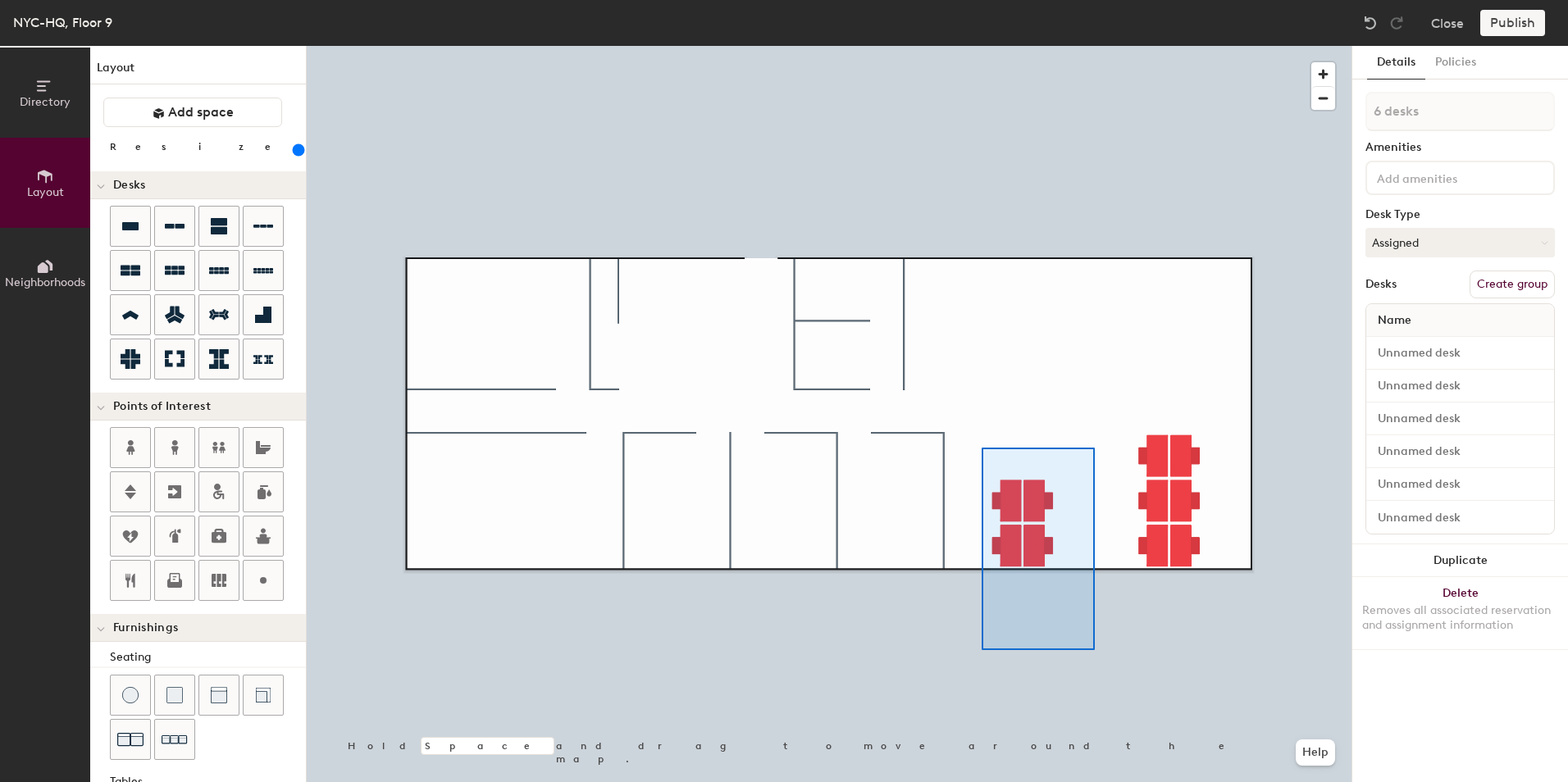
type input "280"
type input "4 desks"
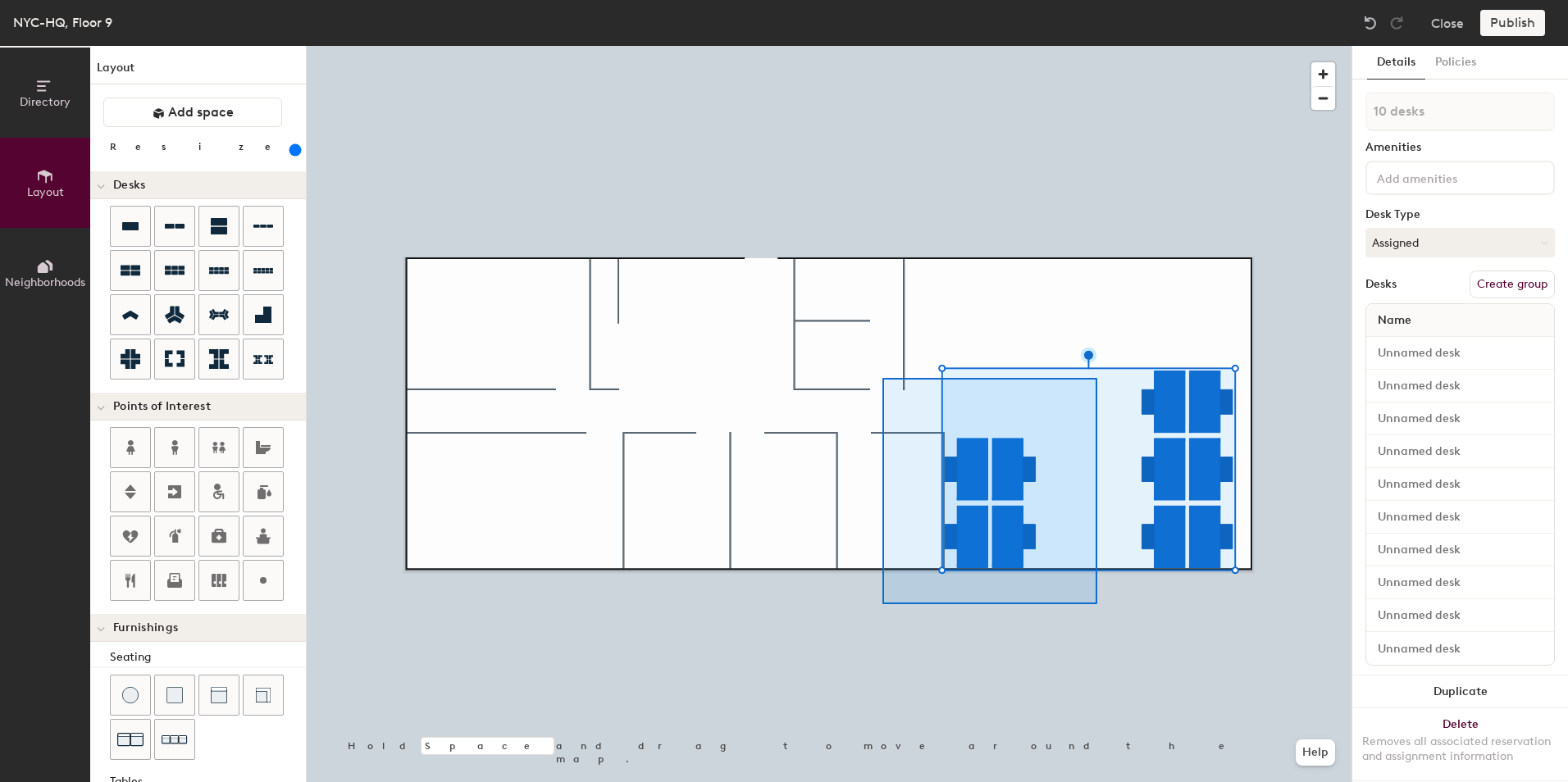
type input "420"
type input "4 desks"
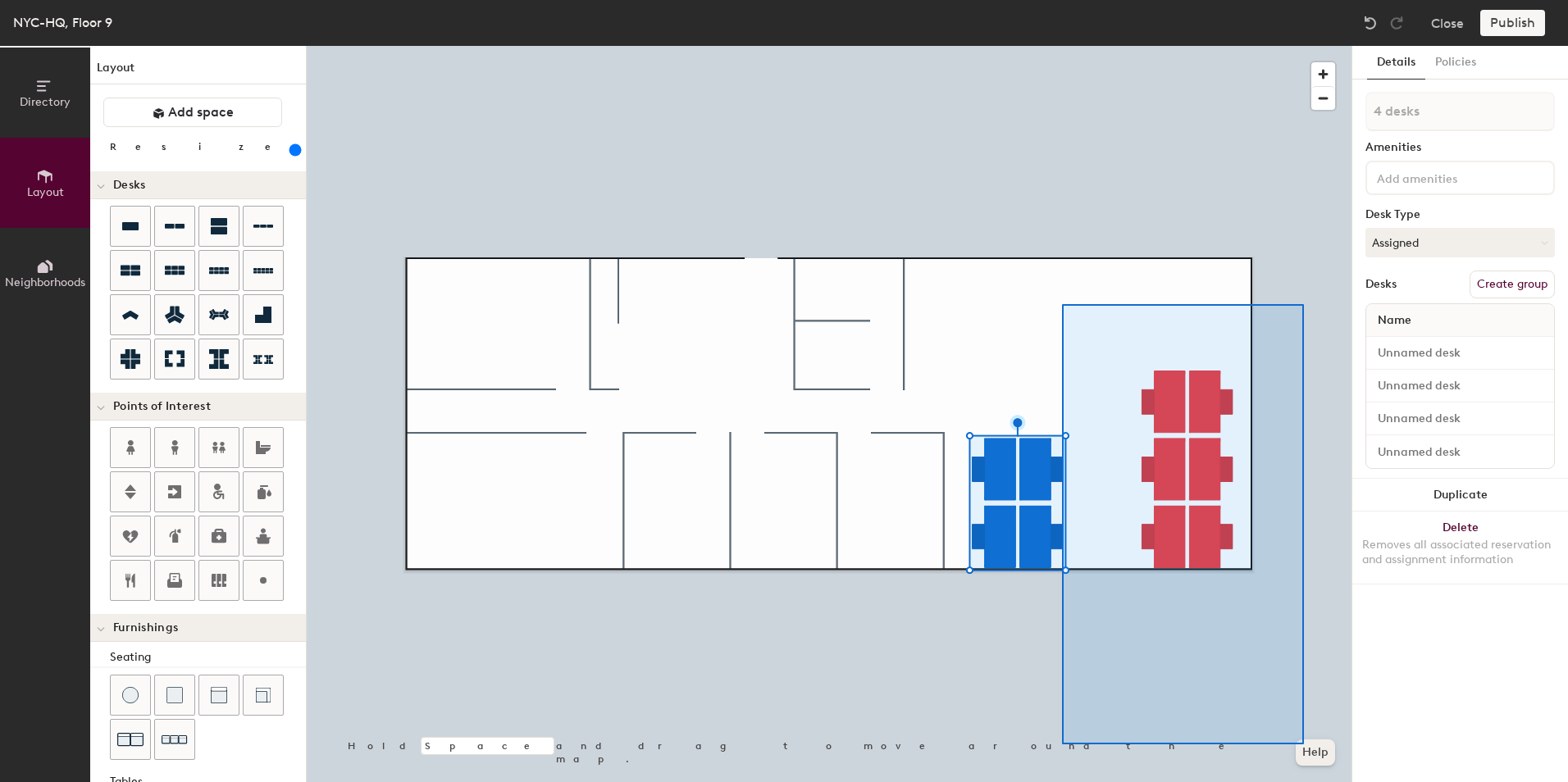
click at [1310, 754] on div "Hold Space and drag to move around the map. Help" at bounding box center [829, 414] width 1045 height 736
type input "420"
type input "8 desks"
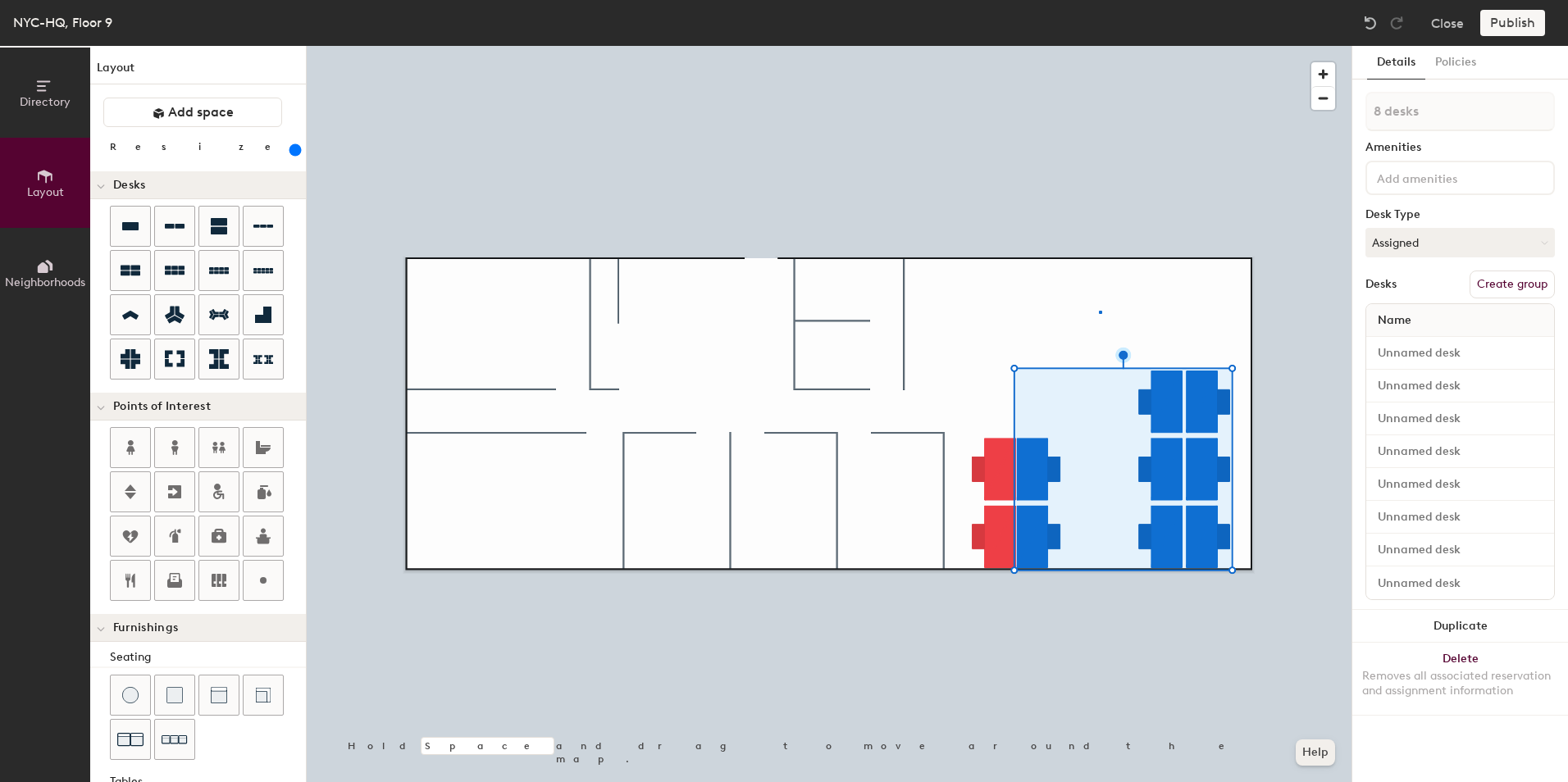
click at [1100, 46] on div at bounding box center [829, 46] width 1045 height 0
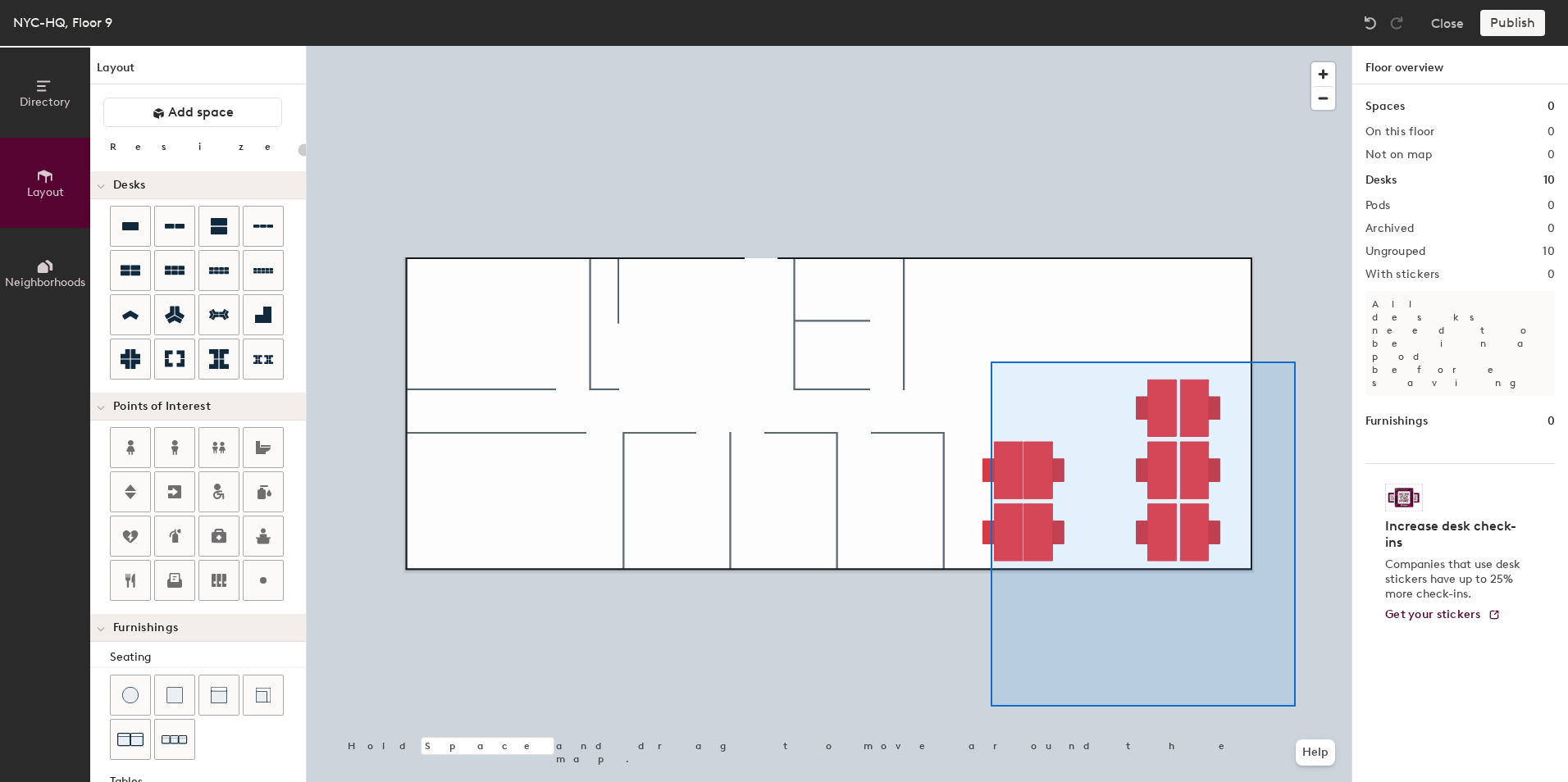
click at [1311, 753] on div "Hold Space and drag to move around the map. Help" at bounding box center [829, 414] width 1045 height 736
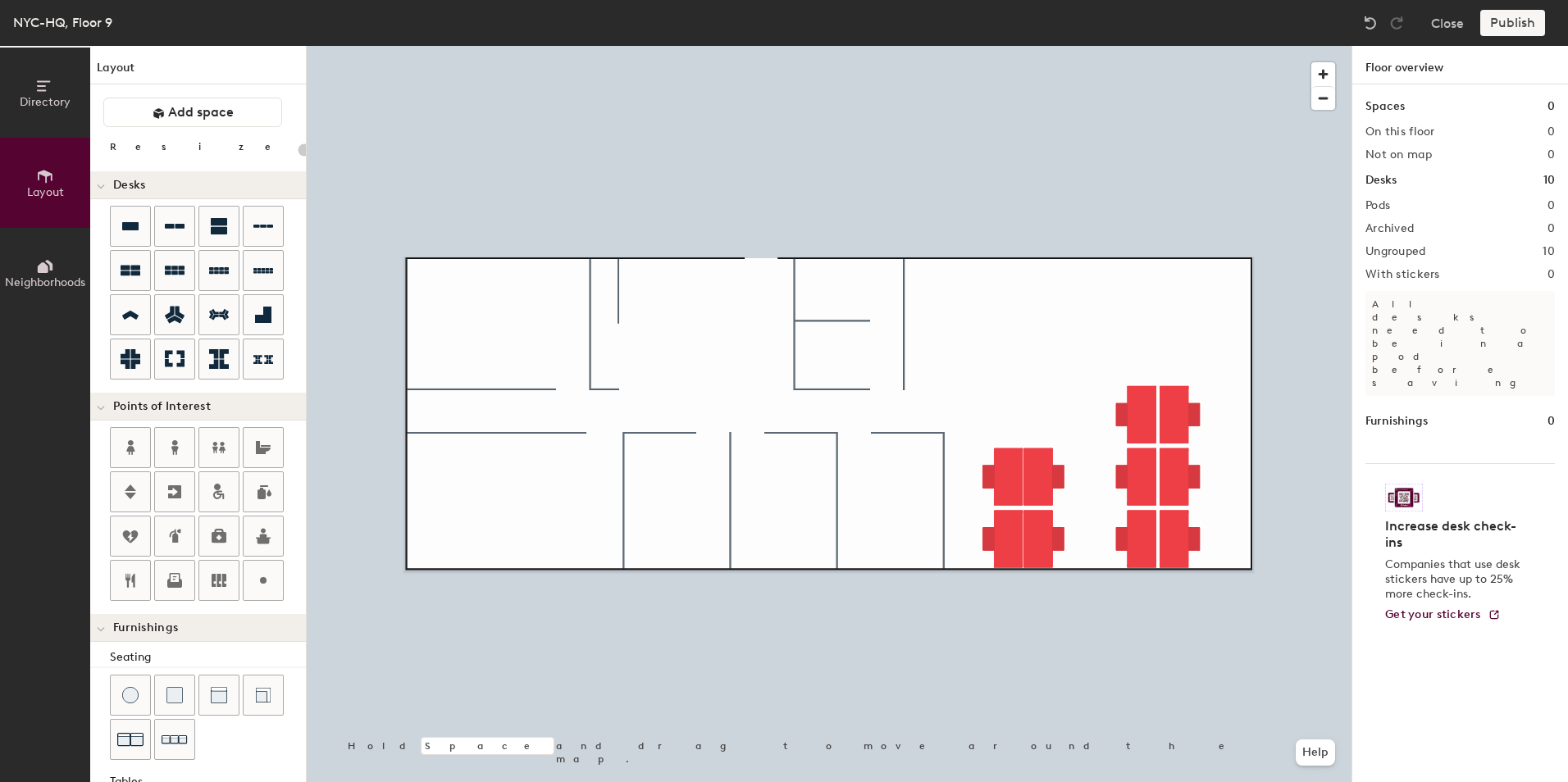
type input "380"
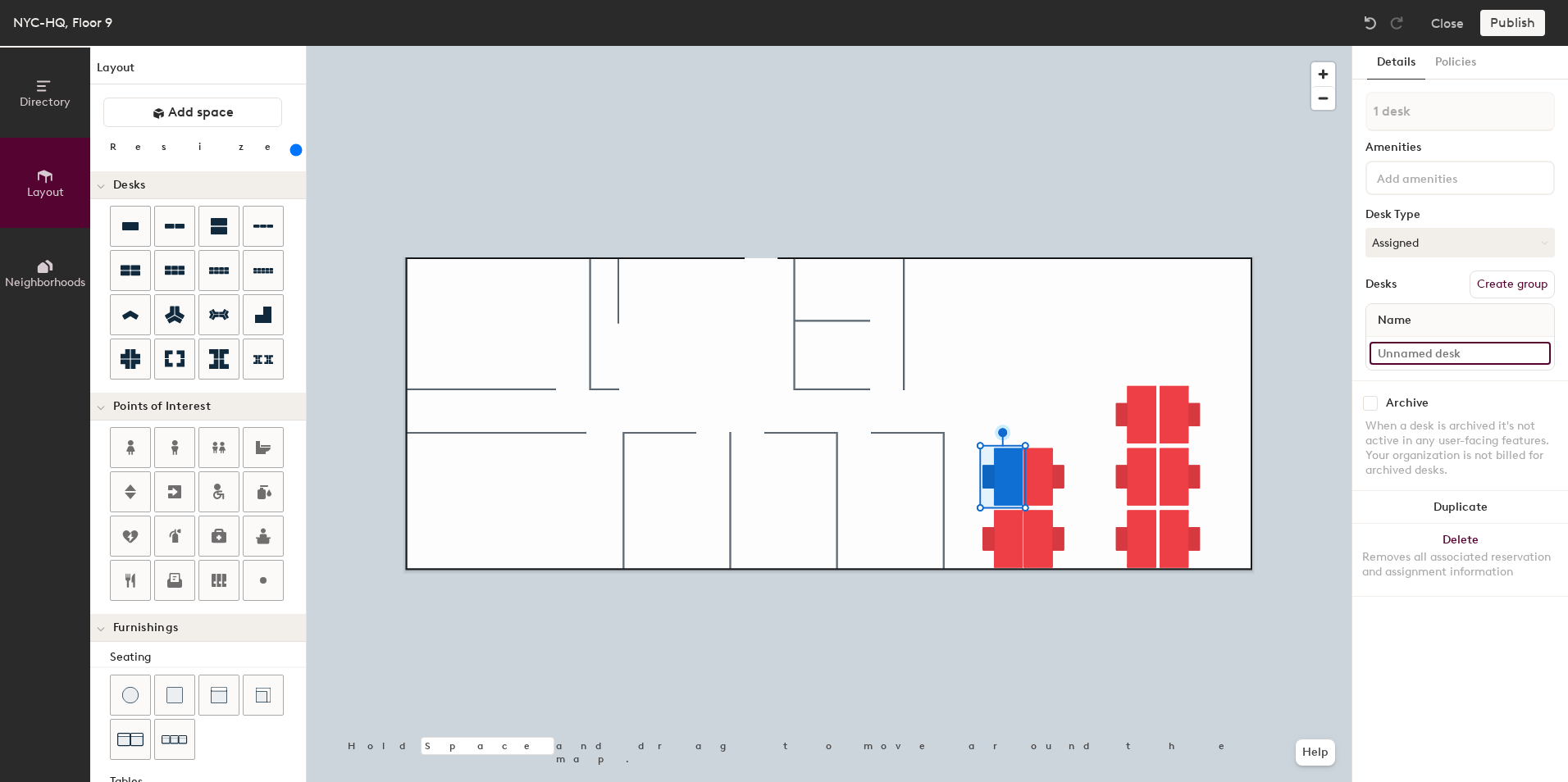
click at [1445, 358] on input at bounding box center [1460, 354] width 181 height 23
type input "Desk 1"
click at [1403, 352] on input at bounding box center [1460, 354] width 181 height 23
type input "Desk 2"
click at [1449, 353] on input at bounding box center [1460, 354] width 181 height 23
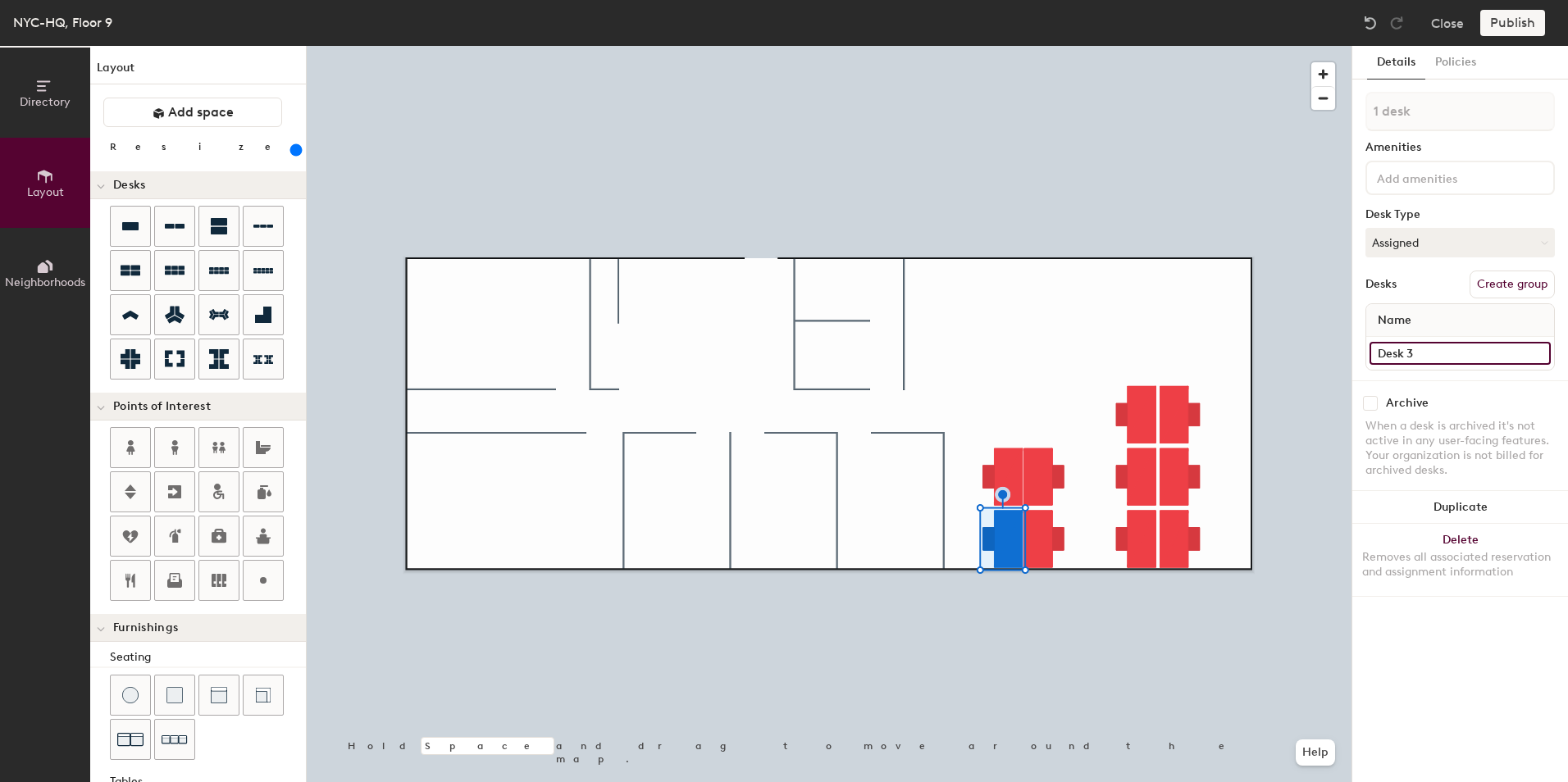
type input "Desk 3"
click at [1413, 357] on input at bounding box center [1460, 354] width 181 height 23
type input "Desk 4"
click at [1478, 349] on input at bounding box center [1460, 354] width 181 height 23
type input "Desk 5"
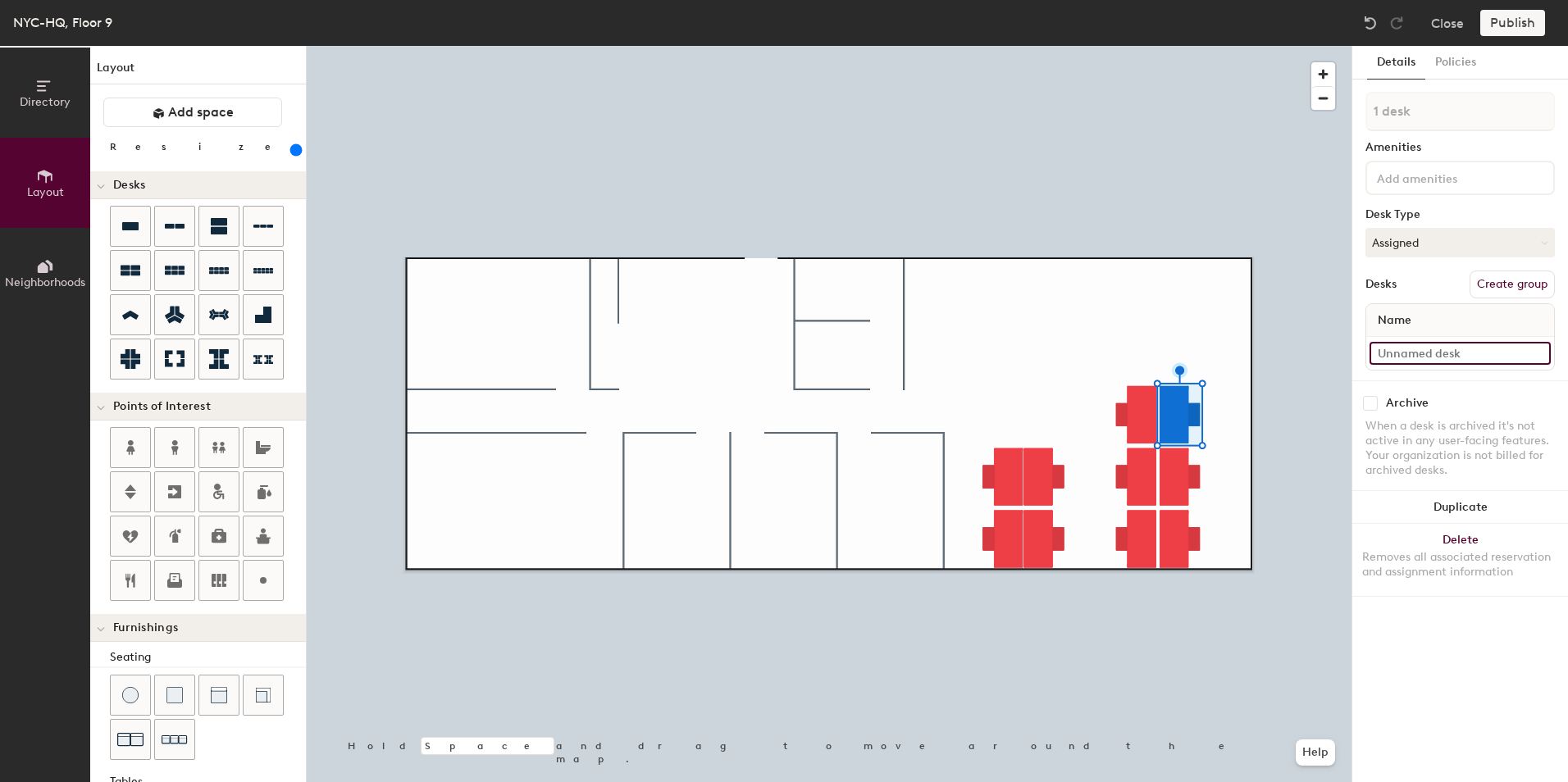
click at [1409, 357] on input at bounding box center [1460, 354] width 181 height 23
type input "Desk 6"
click at [1429, 360] on input at bounding box center [1460, 354] width 181 height 23
type input "Desk 7"
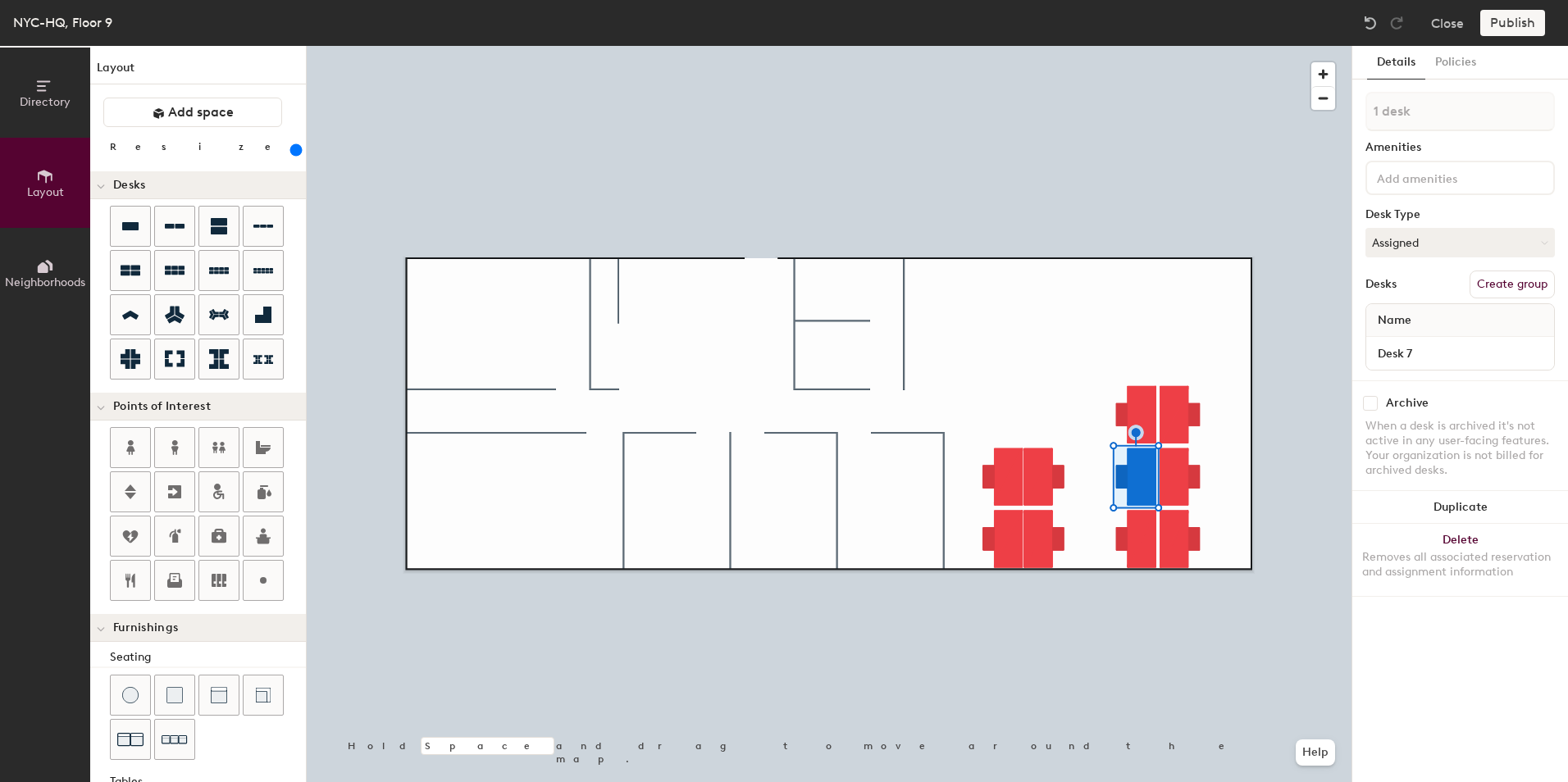
click at [1185, 46] on div at bounding box center [829, 46] width 1045 height 0
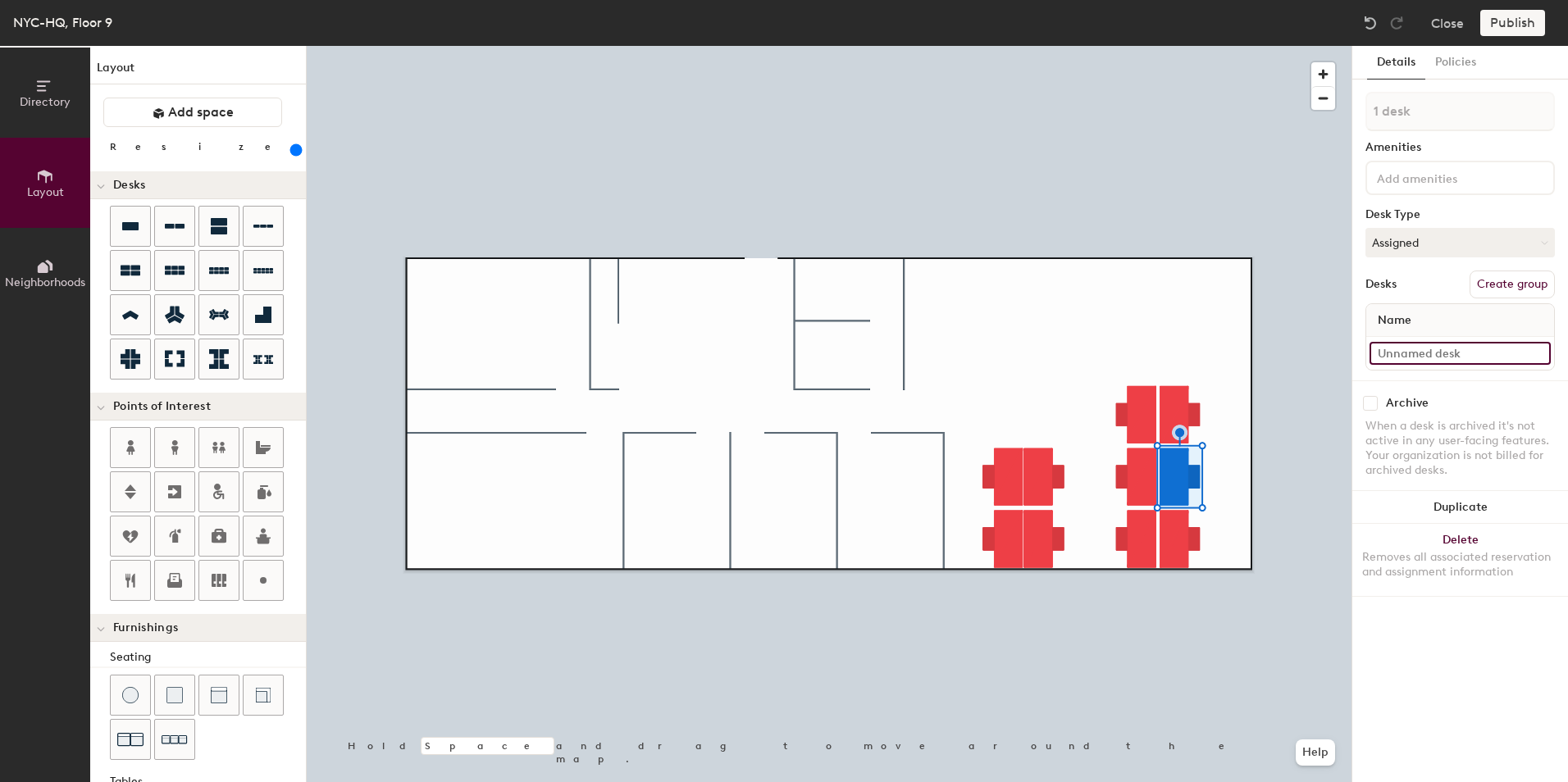
click at [1434, 358] on input at bounding box center [1460, 354] width 181 height 23
type input "DEsk 8"
click at [1457, 357] on input at bounding box center [1460, 354] width 181 height 23
type input "Desk 9"
click at [1464, 351] on input at bounding box center [1460, 354] width 181 height 23
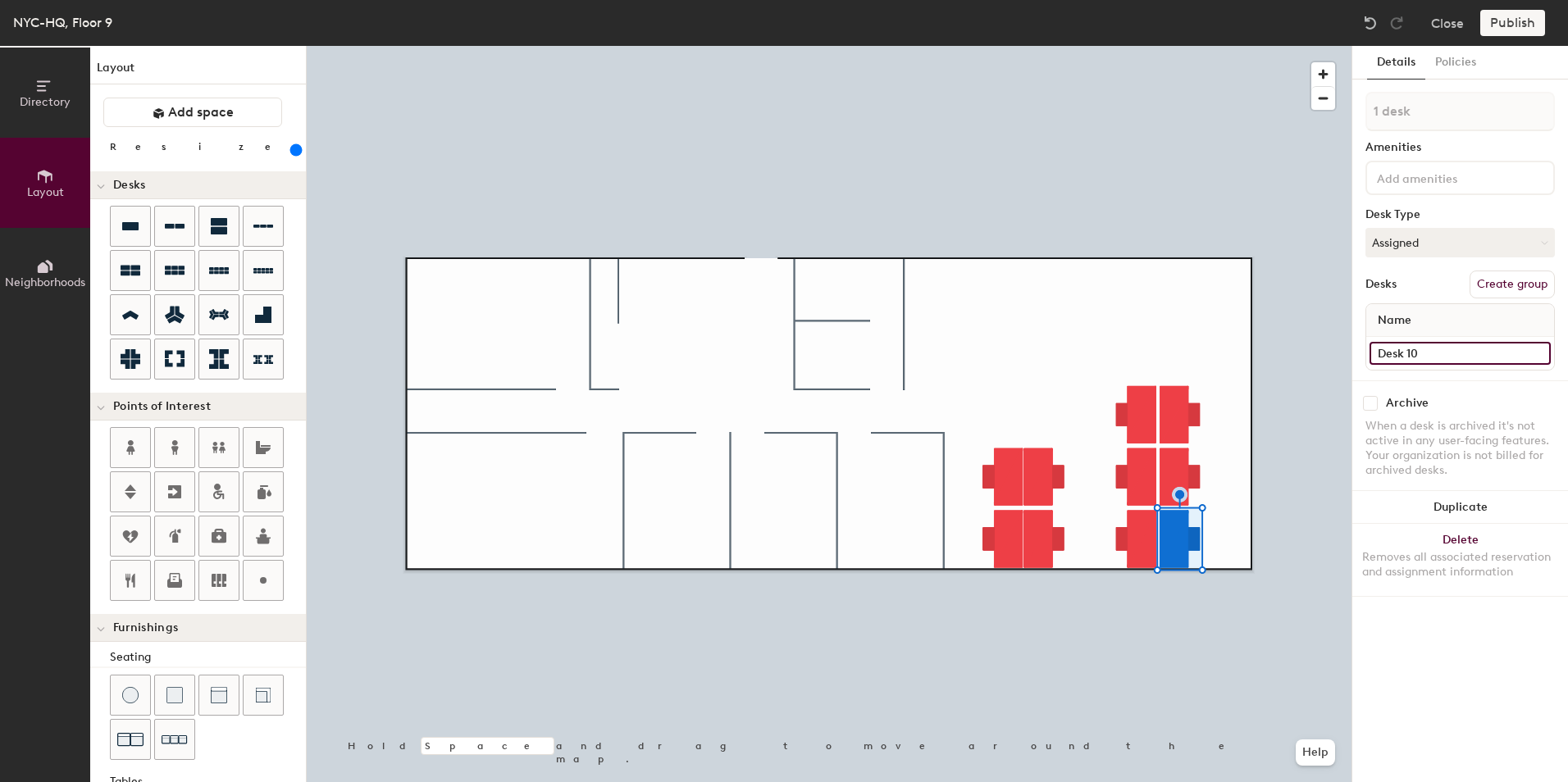
type input "Desk 10"
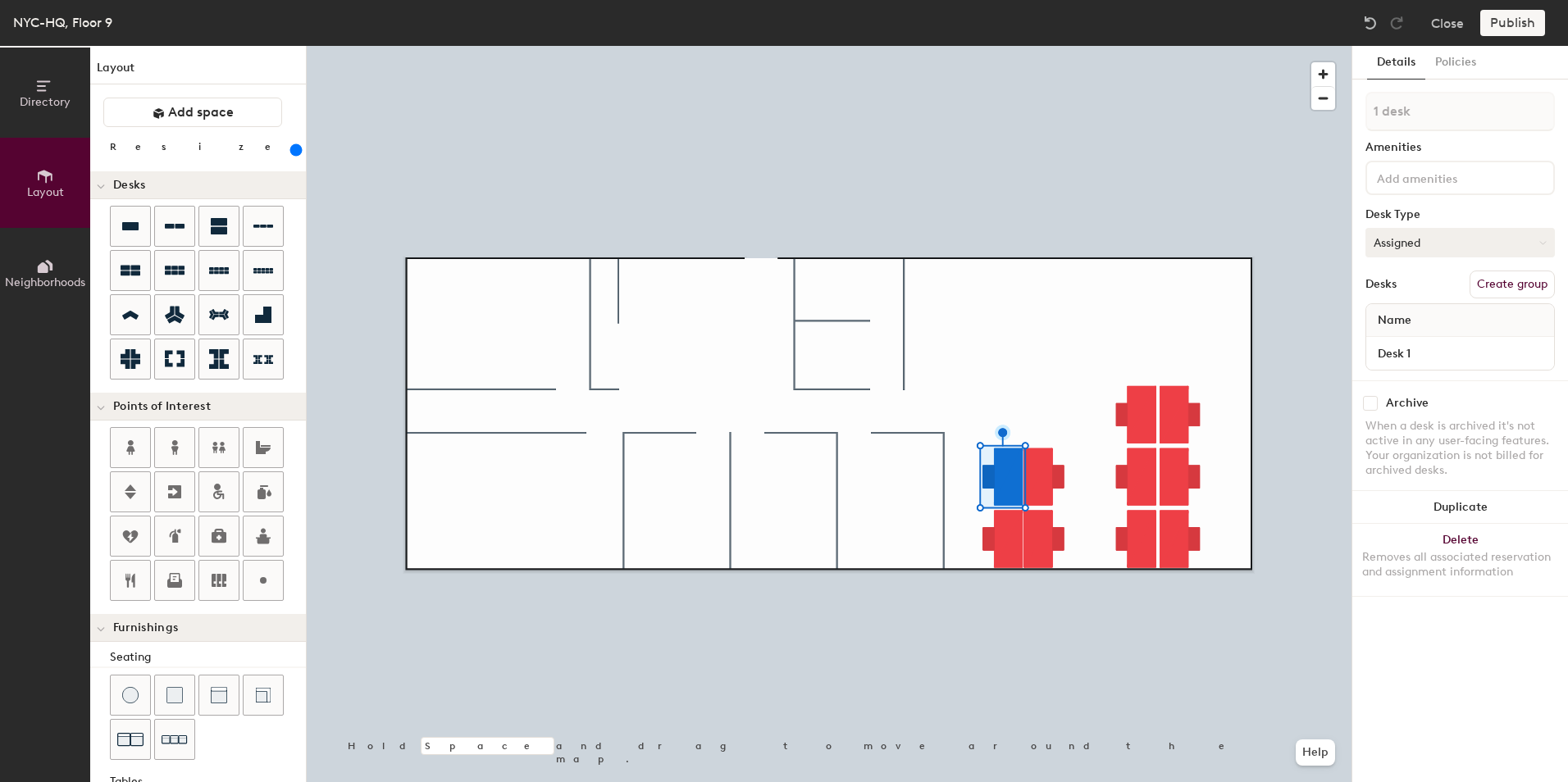
click at [1404, 234] on button "Assigned" at bounding box center [1461, 242] width 190 height 29
click at [1406, 314] on div "Hot" at bounding box center [1449, 318] width 164 height 25
click at [1402, 240] on button "Assigned" at bounding box center [1461, 242] width 190 height 29
click at [1384, 314] on div "Hot" at bounding box center [1449, 318] width 164 height 25
click at [1400, 242] on button "Assigned" at bounding box center [1461, 242] width 190 height 29
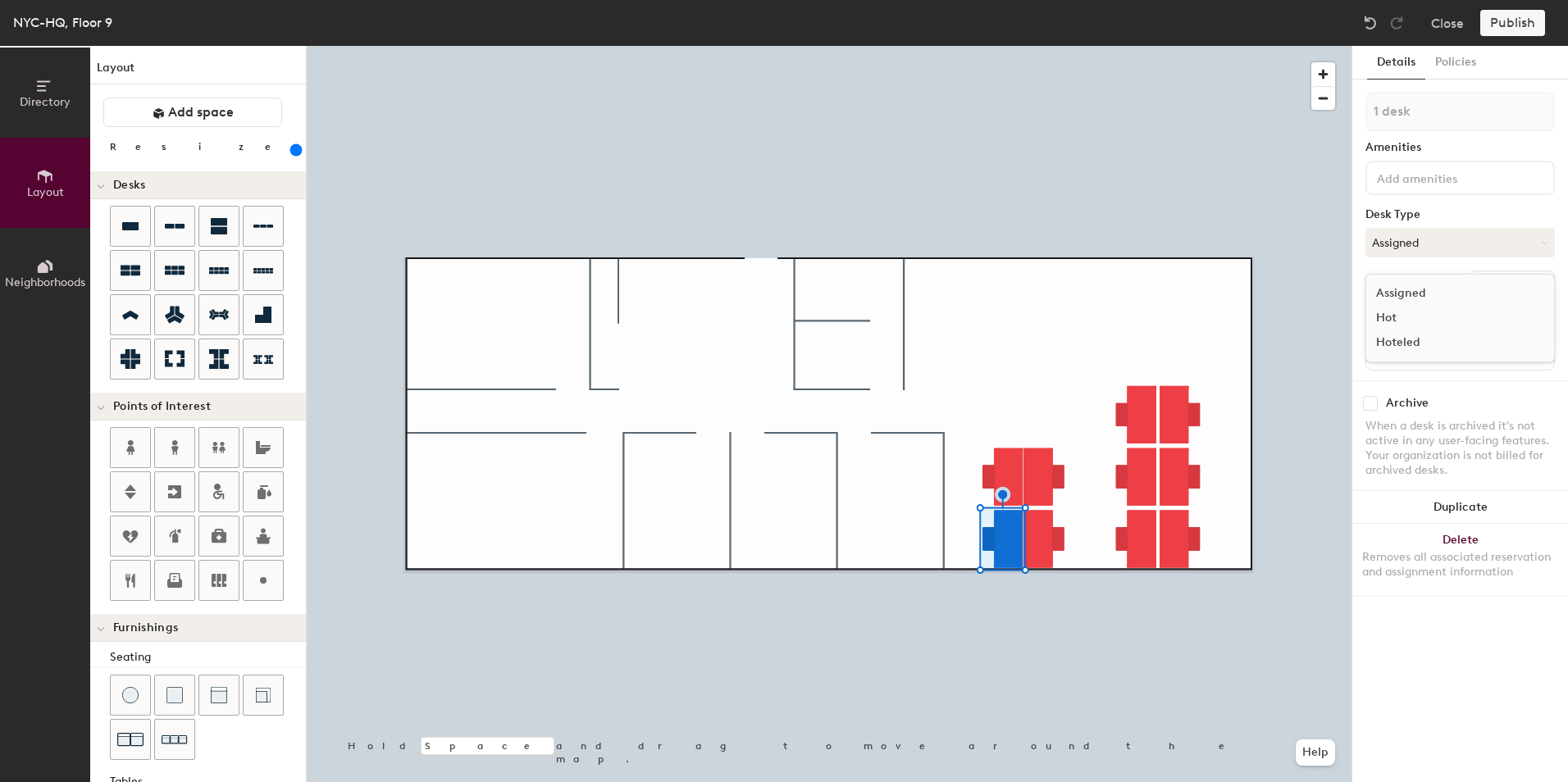
click at [1383, 314] on div "Hot" at bounding box center [1449, 318] width 164 height 25
click at [1419, 237] on button "Assigned" at bounding box center [1461, 242] width 190 height 29
click at [1395, 316] on div "Hot" at bounding box center [1449, 318] width 164 height 25
click at [1424, 240] on button "Assigned" at bounding box center [1461, 242] width 190 height 29
click at [1403, 313] on div "Hot" at bounding box center [1449, 318] width 164 height 25
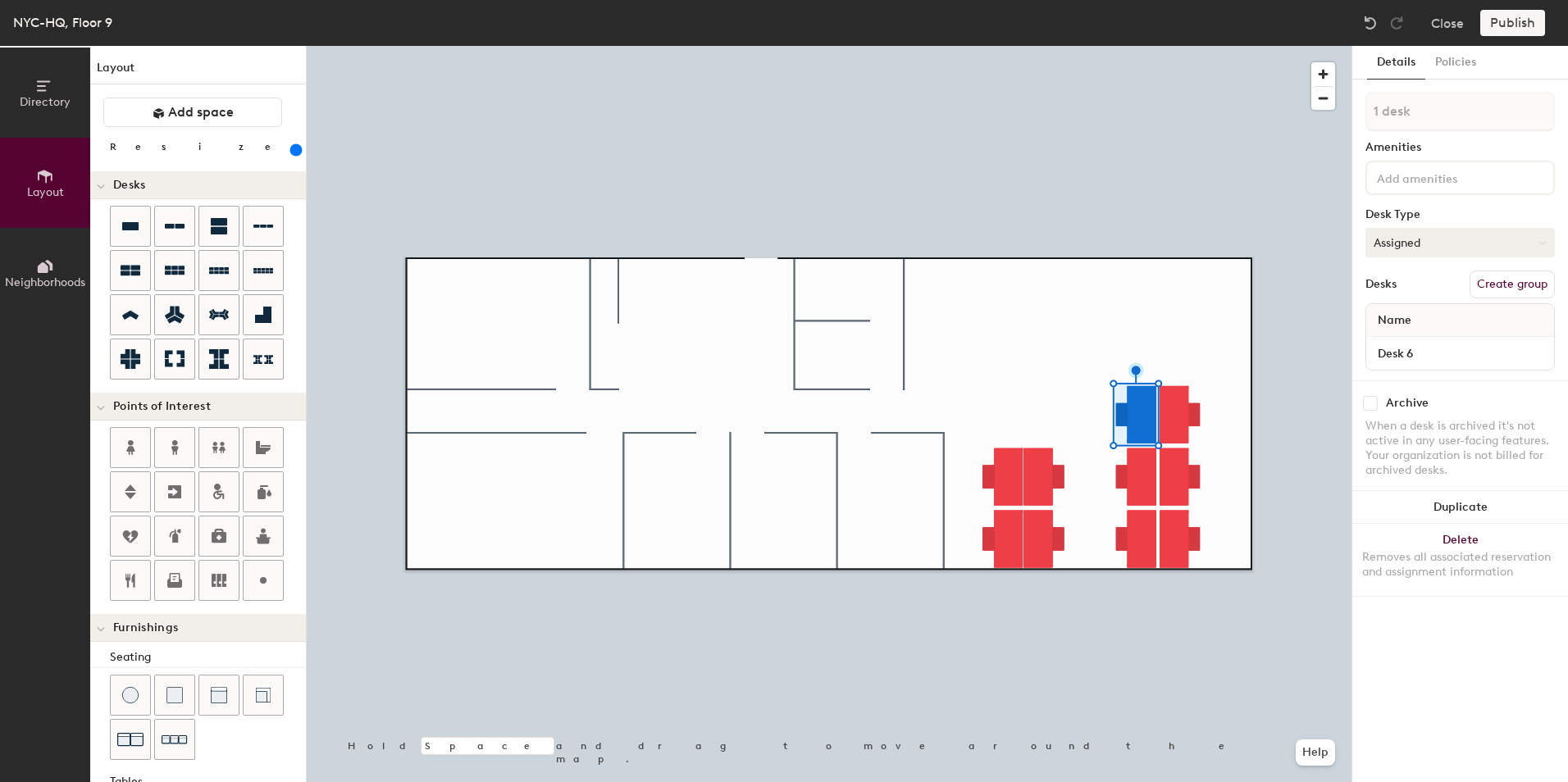
click at [1419, 244] on button "Assigned" at bounding box center [1461, 242] width 190 height 29
click at [1394, 314] on div "Hot" at bounding box center [1449, 318] width 164 height 25
click at [1396, 240] on button "Assigned" at bounding box center [1461, 242] width 190 height 29
click at [1389, 310] on div "Hot" at bounding box center [1449, 318] width 164 height 25
click at [1408, 240] on button "Assigned" at bounding box center [1461, 242] width 190 height 29
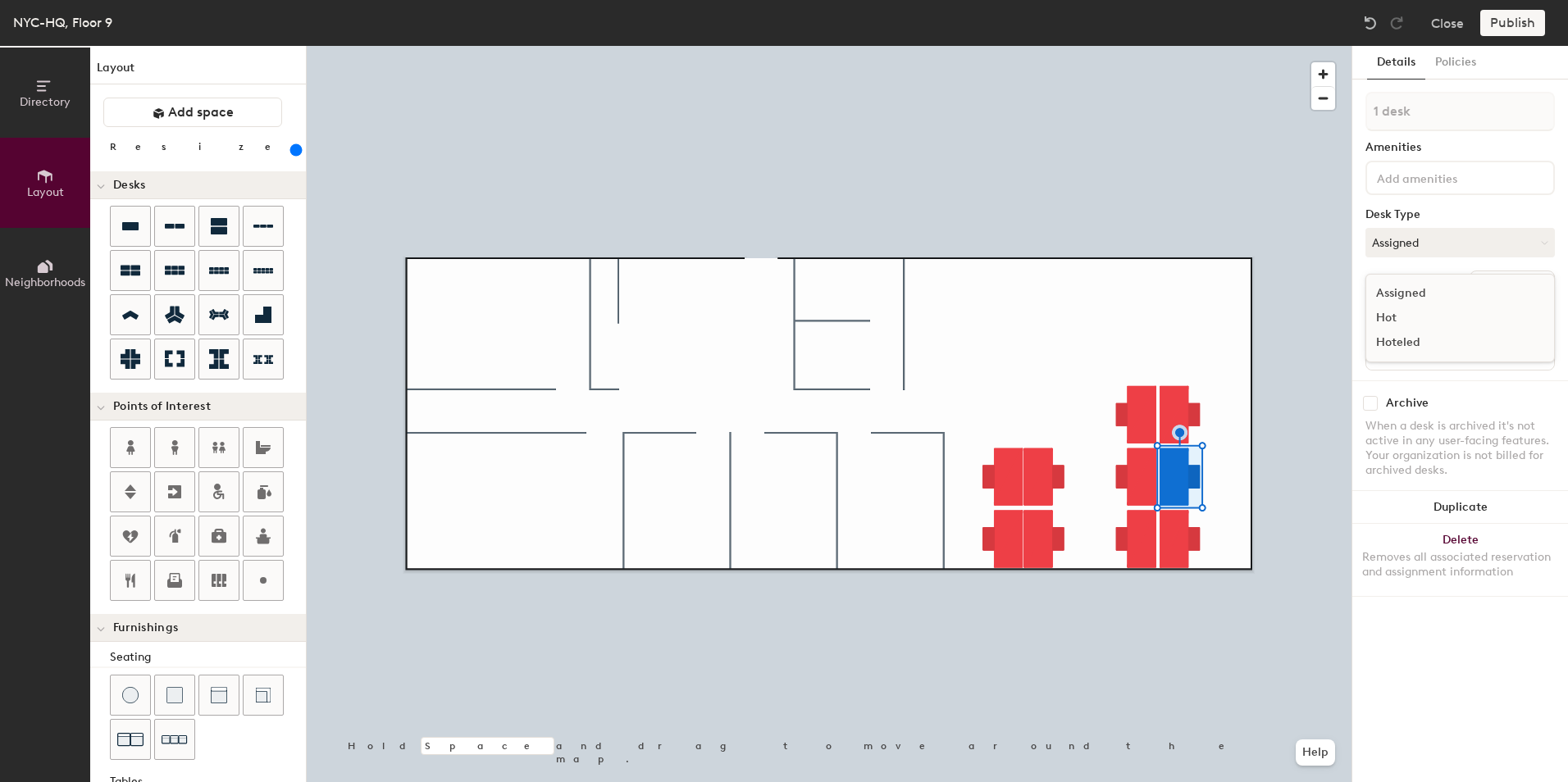
drag, startPoint x: 1403, startPoint y: 315, endPoint x: 1369, endPoint y: 349, distance: 48.1
click at [1403, 315] on div "Hot" at bounding box center [1449, 318] width 164 height 25
click at [1410, 243] on button "Assigned" at bounding box center [1461, 242] width 190 height 29
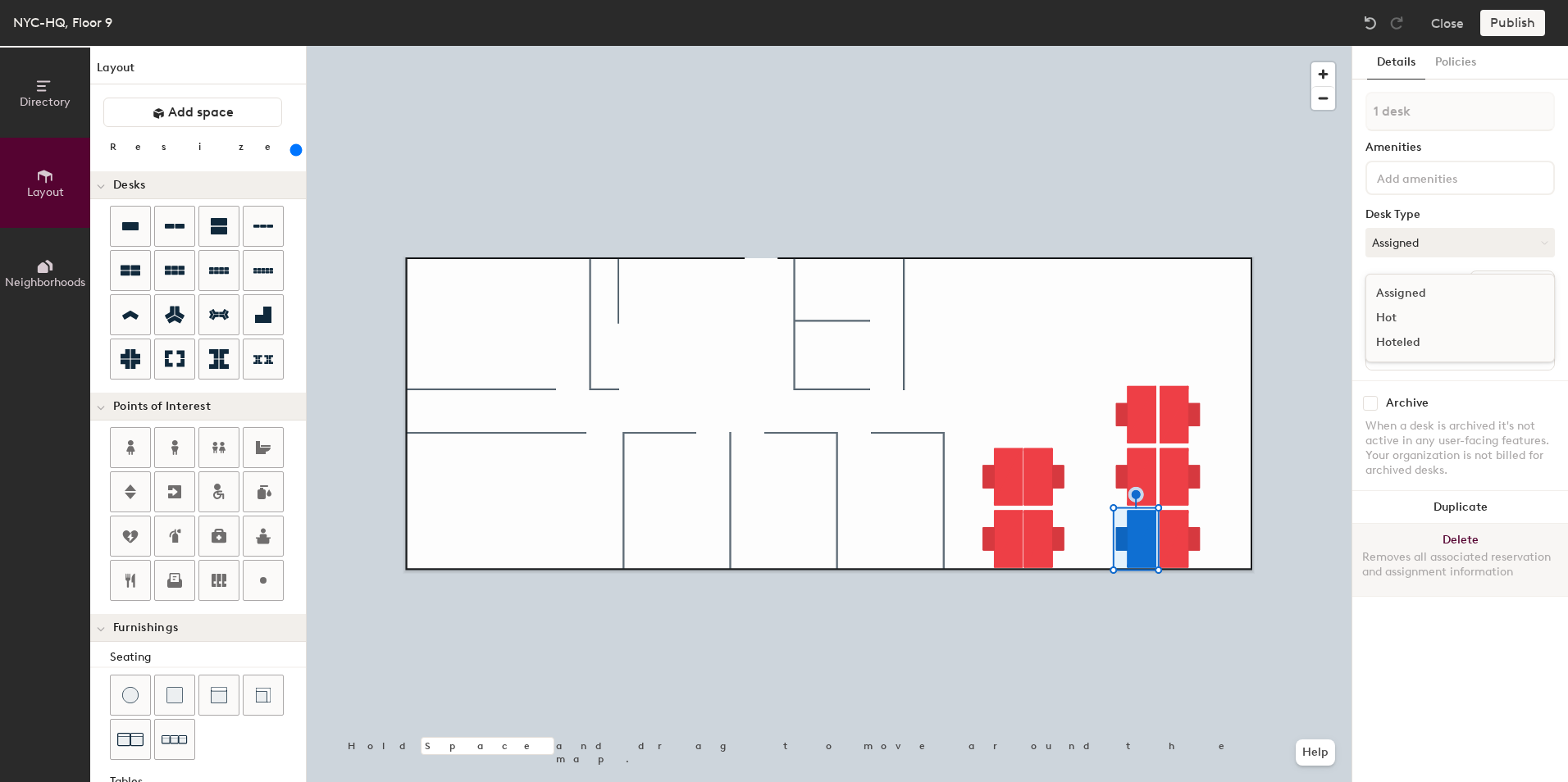
drag, startPoint x: 1414, startPoint y: 286, endPoint x: 1355, endPoint y: 534, distance: 254.9
click at [1414, 287] on div "Assigned" at bounding box center [1449, 294] width 164 height 25
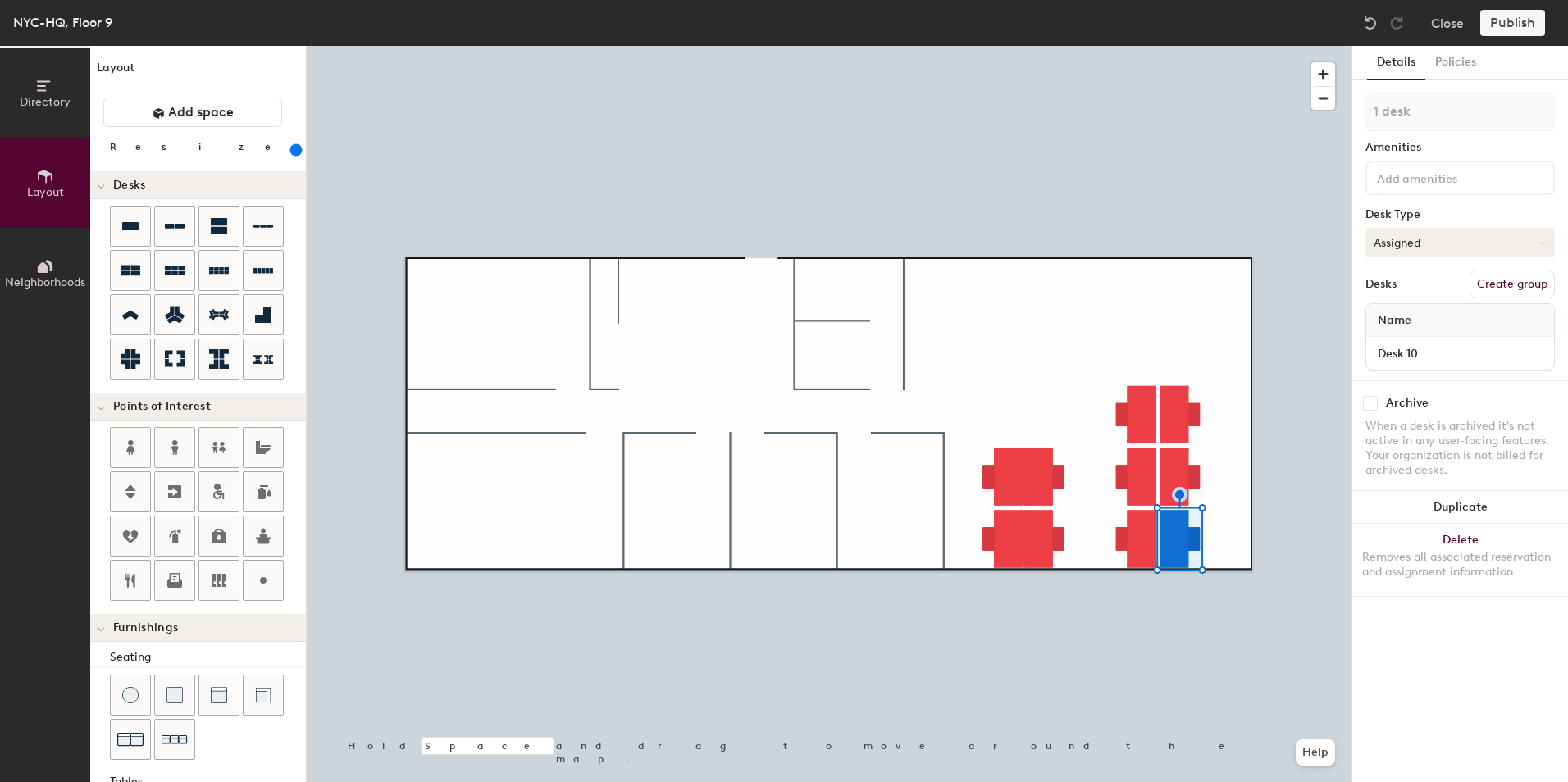
click at [1412, 244] on button "Assigned" at bounding box center [1461, 242] width 190 height 29
click at [1410, 316] on div "Hot" at bounding box center [1449, 318] width 164 height 25
click at [1132, 46] on div at bounding box center [829, 46] width 1045 height 0
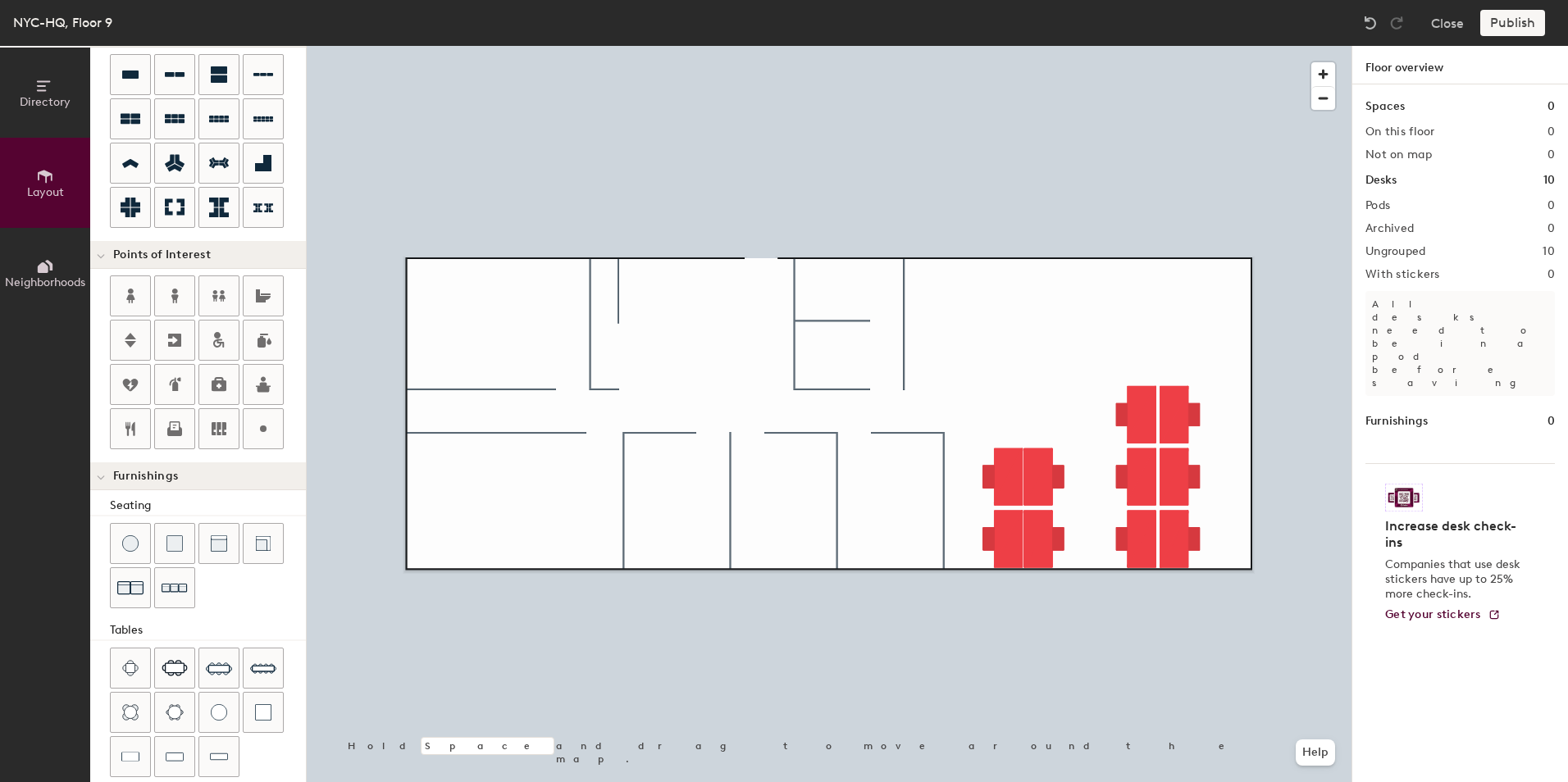
scroll to position [254, 0]
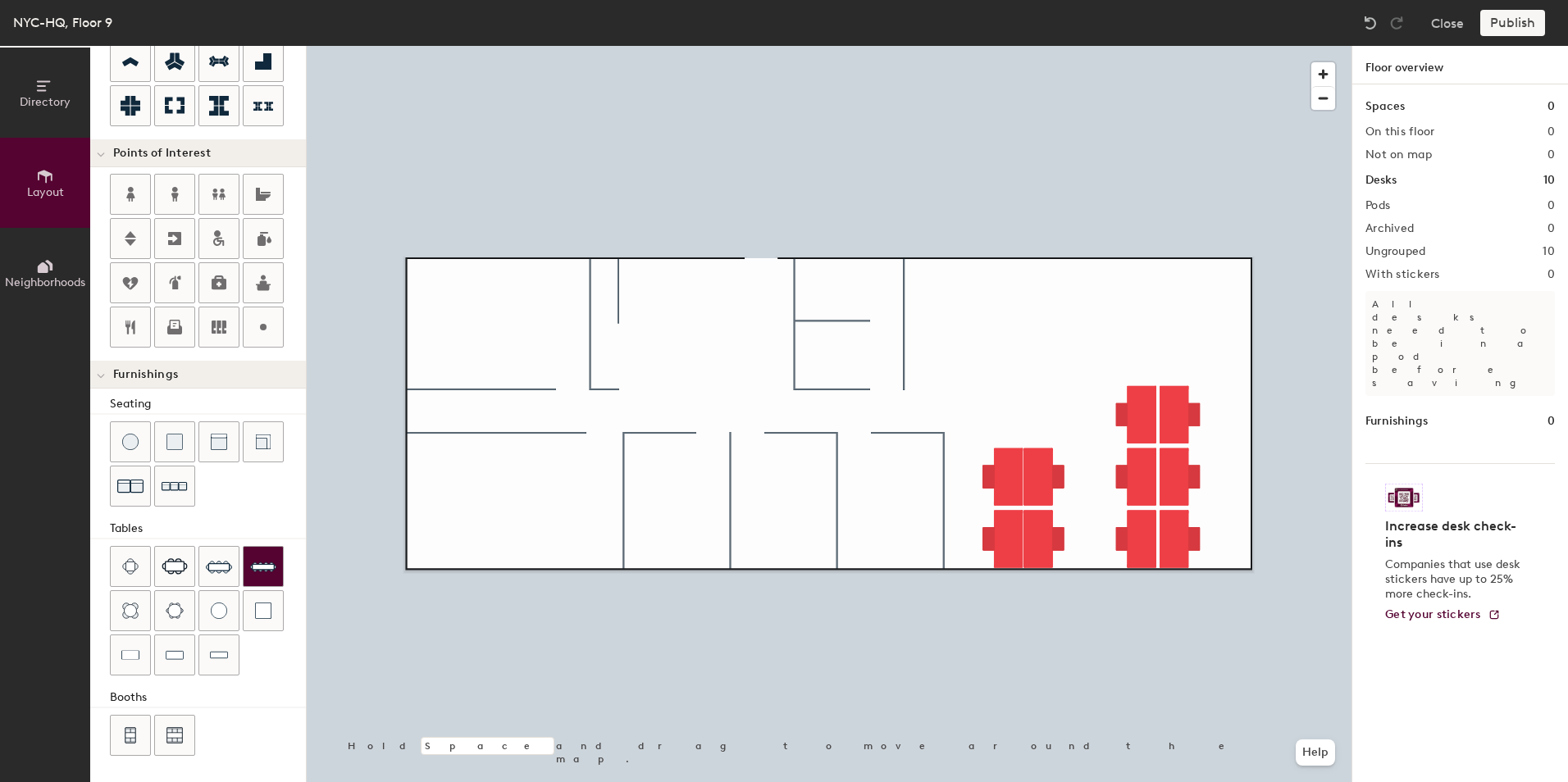
click at [254, 576] on img at bounding box center [263, 566] width 26 height 26
click at [488, 322] on div "Directory Layout Neighborhoods Layout Add space Resize Desks Points of Interest…" at bounding box center [784, 414] width 1568 height 736
click at [679, 500] on div "Directory Layout Neighborhoods Layout Add space Resize Desks Points of Interest…" at bounding box center [784, 414] width 1568 height 736
click at [782, 500] on div "Directory Layout Neighborhoods Layout Add space Resize Desks Points of Interest…" at bounding box center [784, 414] width 1568 height 736
click at [769, 46] on div at bounding box center [829, 46] width 1045 height 0
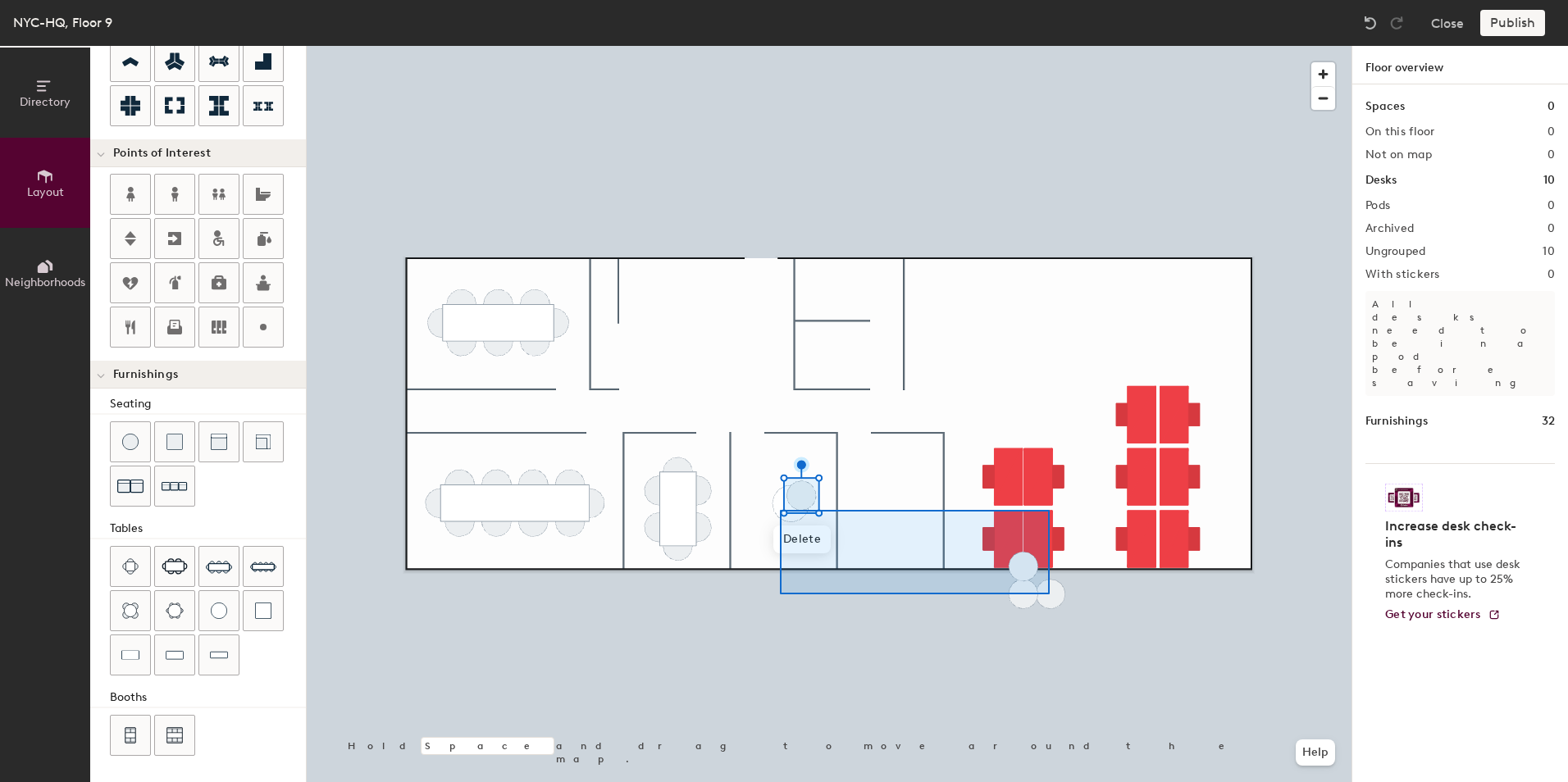
drag, startPoint x: 130, startPoint y: 604, endPoint x: 827, endPoint y: 576, distance: 697.6
click at [785, 46] on div at bounding box center [829, 46] width 1045 height 0
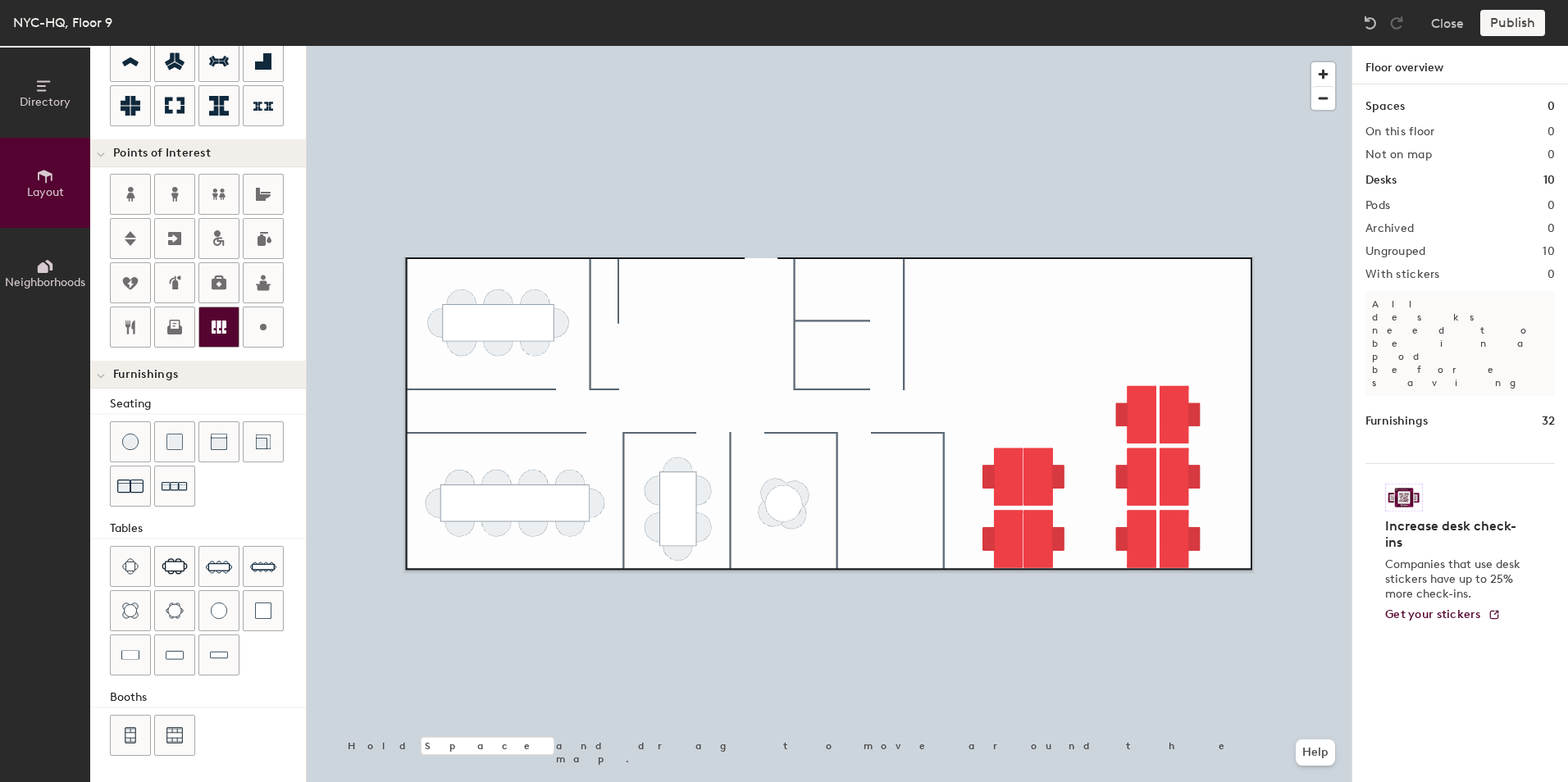
drag, startPoint x: 222, startPoint y: 316, endPoint x: 237, endPoint y: 315, distance: 15.0
click at [223, 316] on div at bounding box center [219, 327] width 39 height 39
click at [712, 315] on div "Directory Layout Neighborhoods Layout Add space Resize Desks Points of Interest…" at bounding box center [784, 414] width 1568 height 736
click at [1110, 273] on div "Directory Layout Neighborhoods Layout Add space Resize Desks Points of Interest…" at bounding box center [784, 414] width 1568 height 736
type input "20"
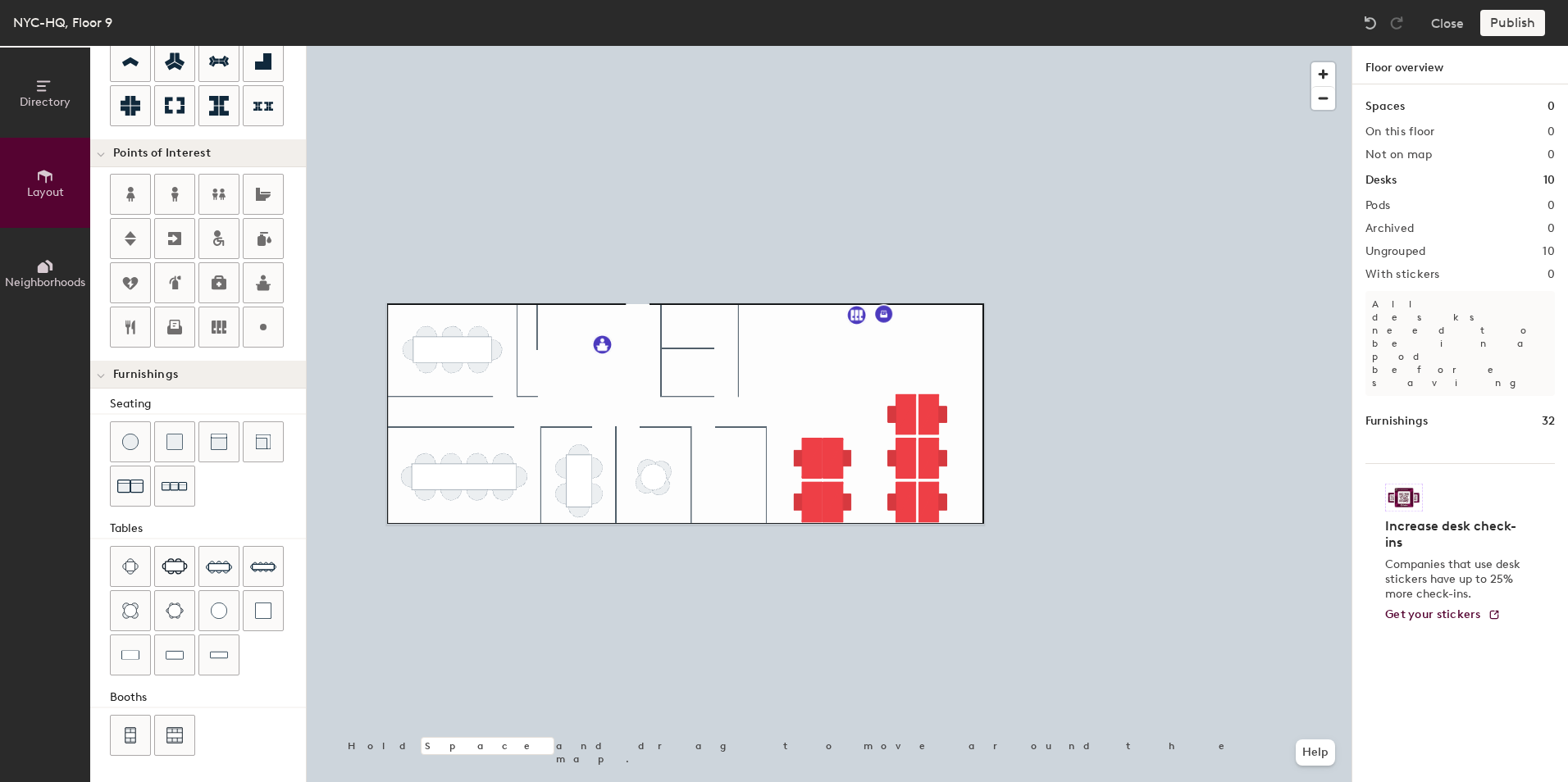
click at [1512, 22] on div "Publish" at bounding box center [1518, 22] width 75 height 26
click at [1512, 21] on div "Publish" at bounding box center [1518, 22] width 75 height 26
click at [1512, 21] on div "Publish" at bounding box center [1518, 22] width 75 height 26
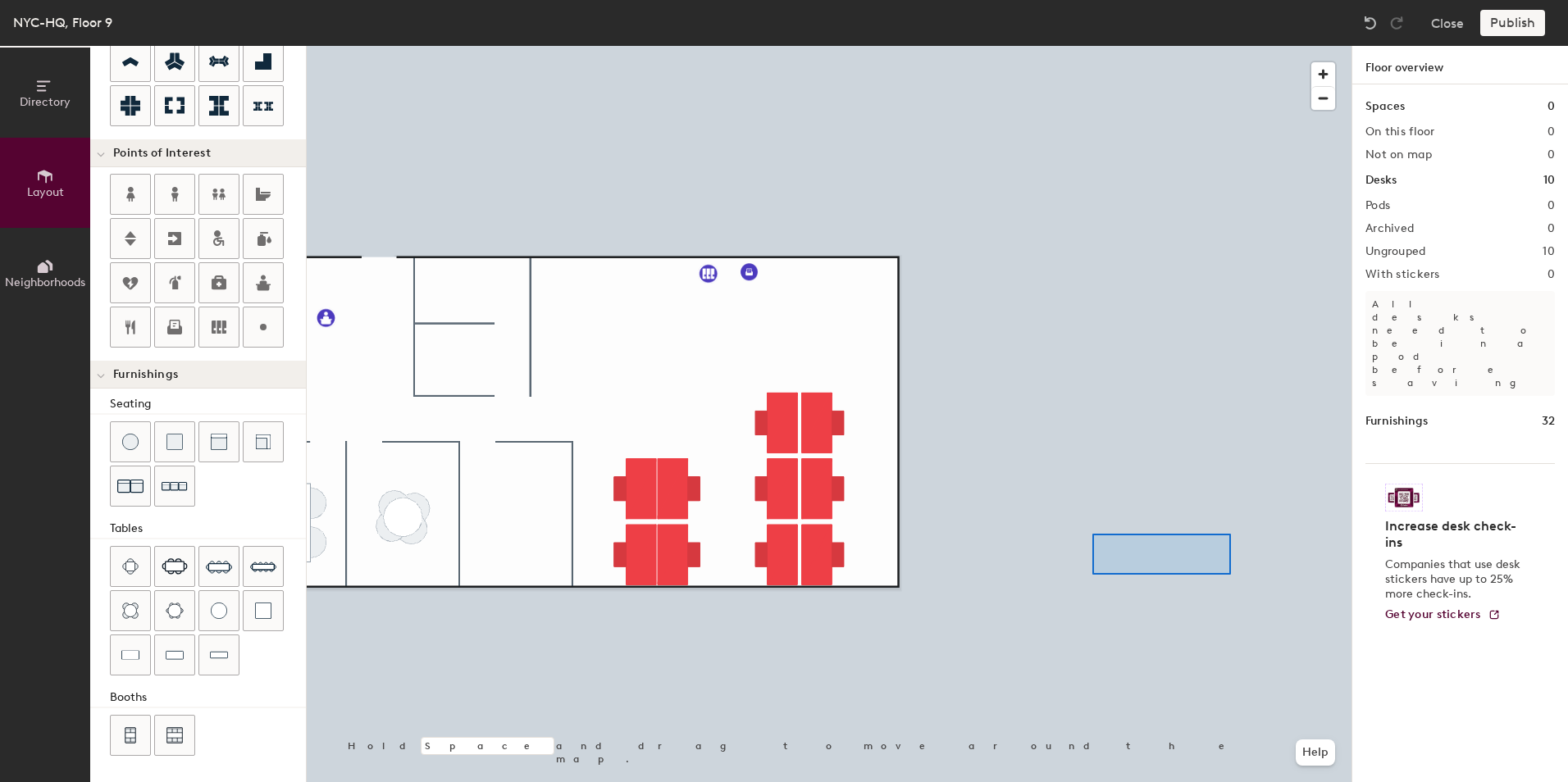
click at [1360, 486] on div "Directory Layout Neighborhoods Layout Add space Resize Desks Points of Interest…" at bounding box center [784, 414] width 1568 height 736
click at [1518, 23] on div "Publish" at bounding box center [1518, 22] width 75 height 26
click at [1517, 23] on div "Publish" at bounding box center [1518, 22] width 75 height 26
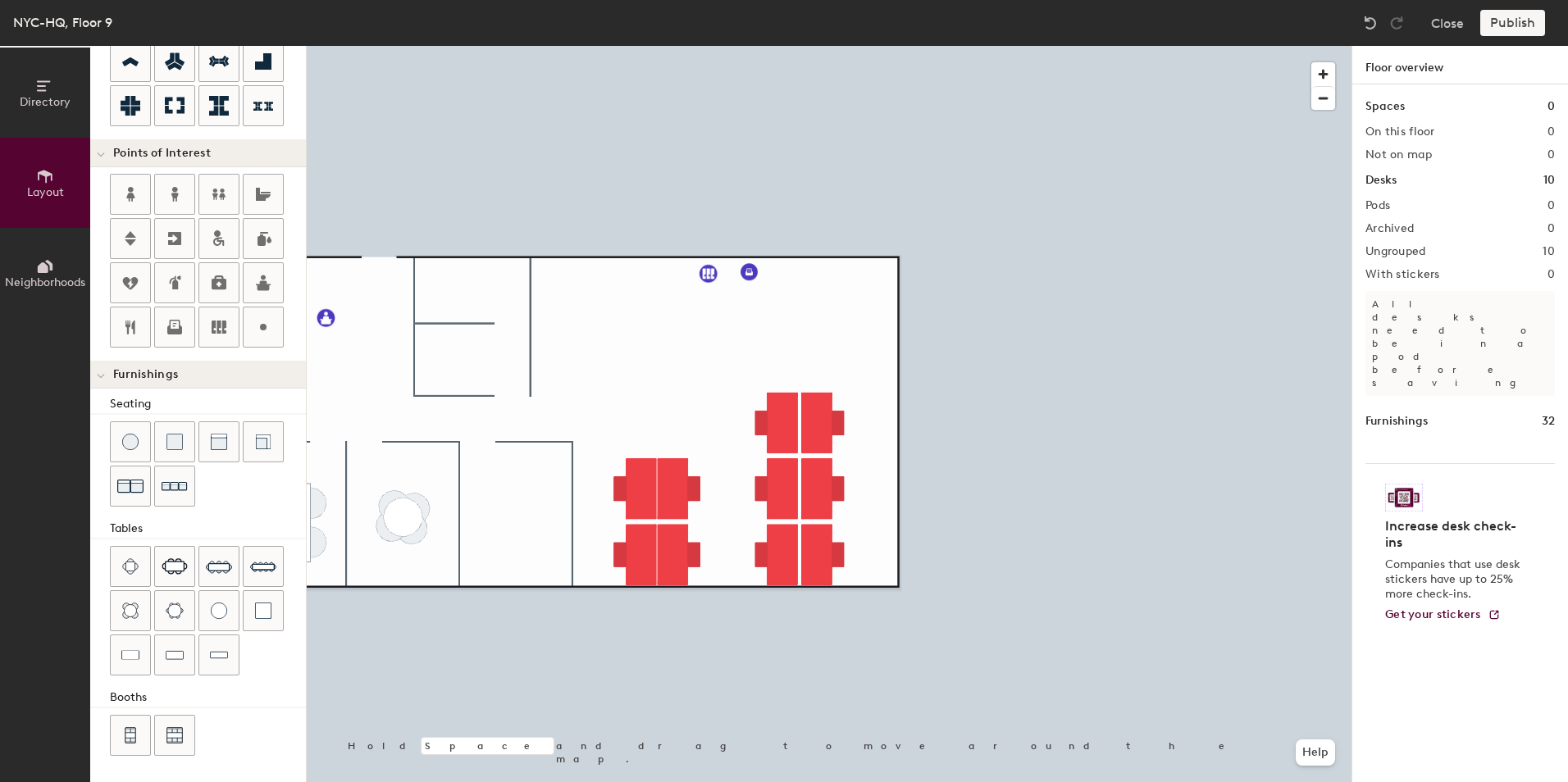
click at [1516, 23] on div "Publish" at bounding box center [1518, 22] width 75 height 26
click at [1516, 24] on div "Publish" at bounding box center [1518, 22] width 75 height 26
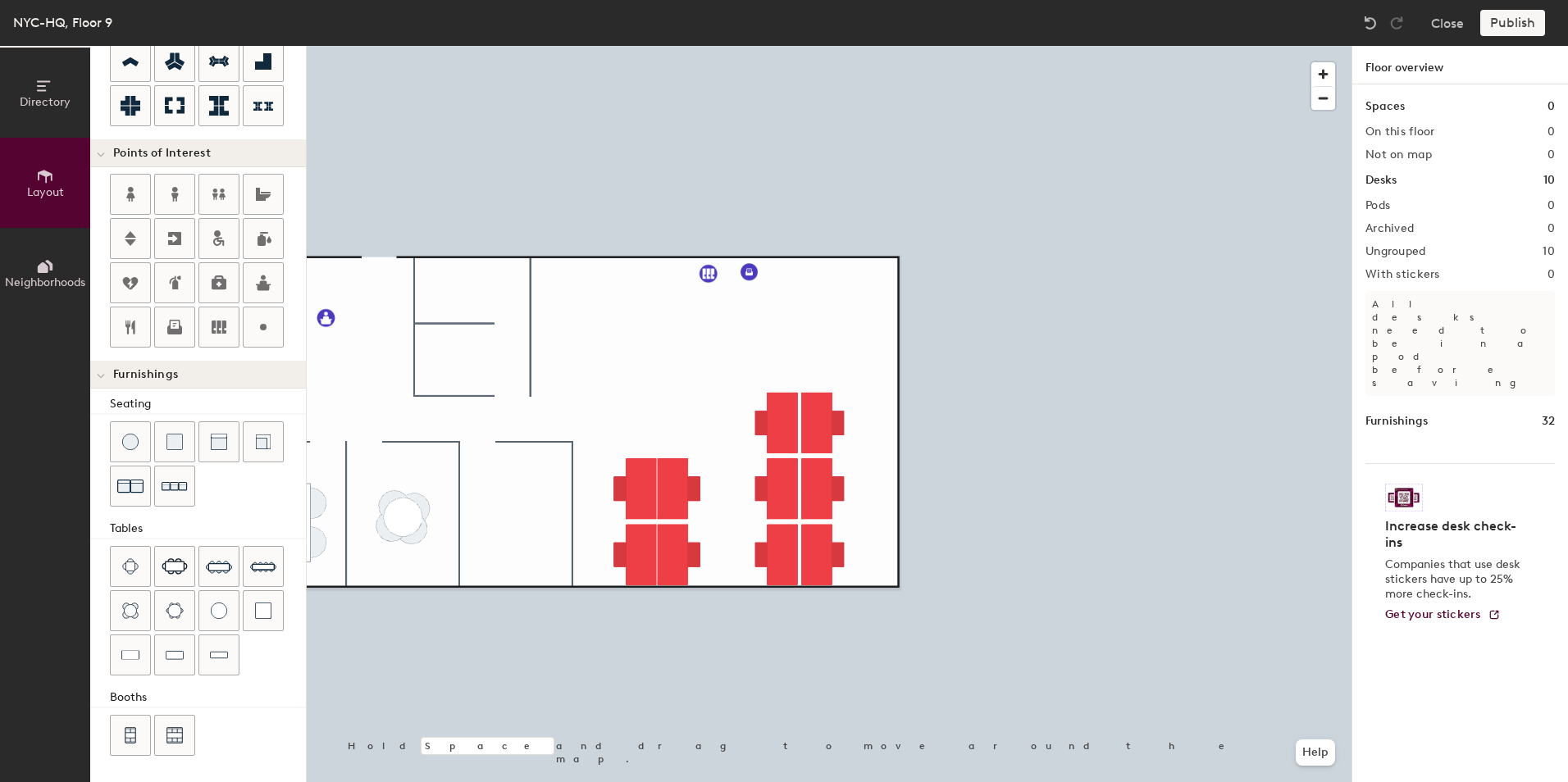
click at [1516, 24] on div "Publish" at bounding box center [1518, 22] width 75 height 26
drag, startPoint x: 1516, startPoint y: 24, endPoint x: 1490, endPoint y: 20, distance: 26.3
click at [1490, 20] on div "Publish" at bounding box center [1518, 22] width 75 height 26
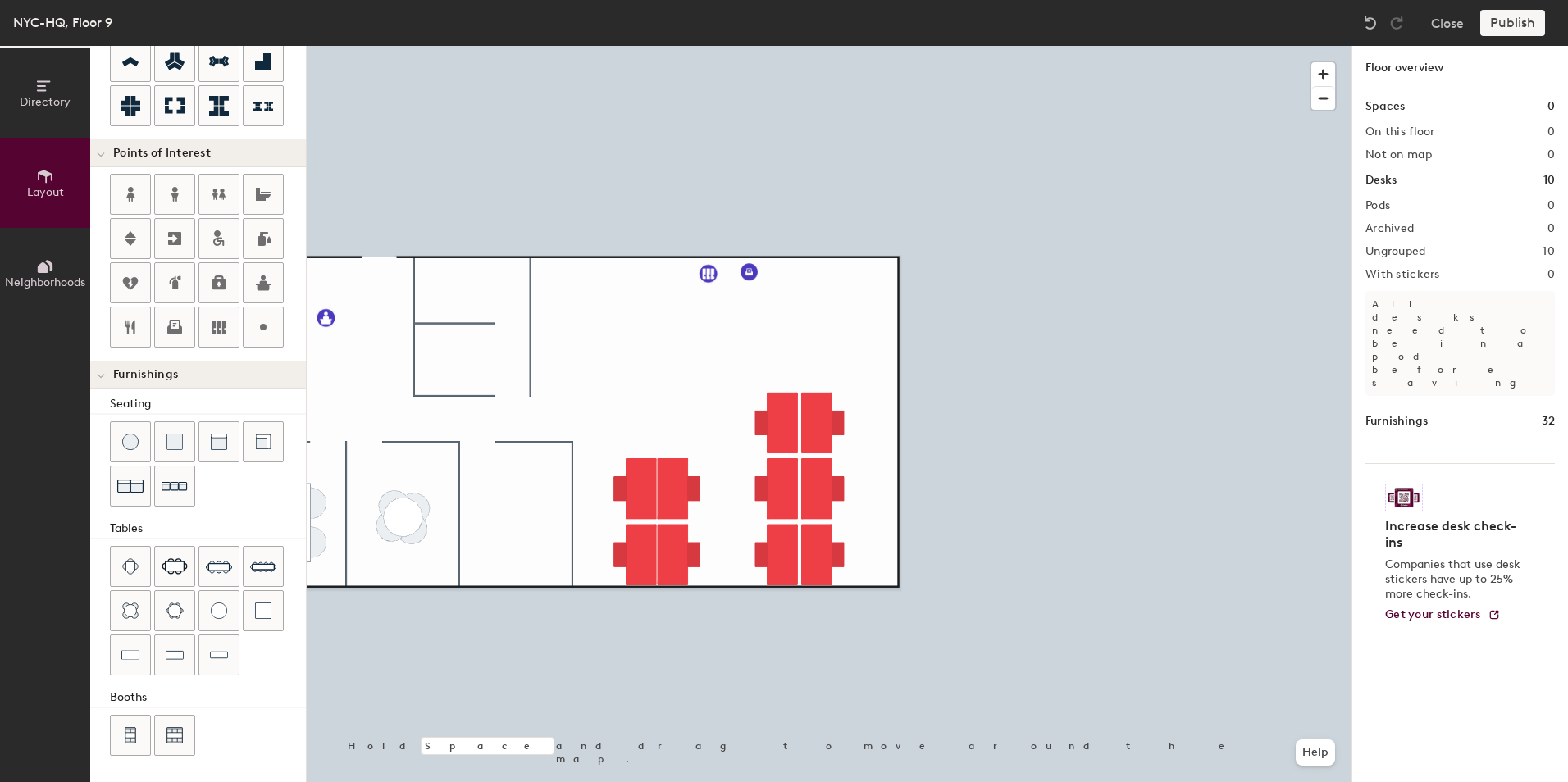
click at [1490, 20] on div "Publish" at bounding box center [1518, 22] width 75 height 26
click at [1170, 46] on div at bounding box center [829, 46] width 1045 height 0
